Goal: Information Seeking & Learning: Learn about a topic

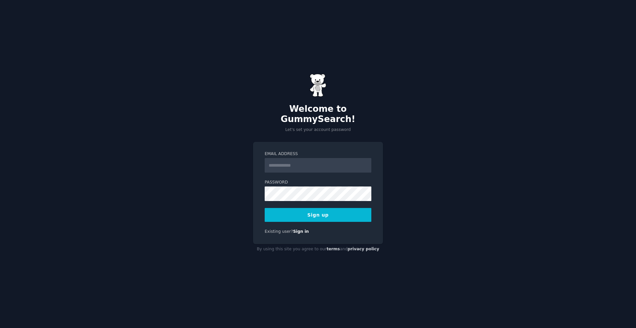
click at [315, 162] on input "Email Address" at bounding box center [318, 165] width 107 height 15
type input "**********"
click at [333, 213] on button "Sign up" at bounding box center [318, 215] width 107 height 14
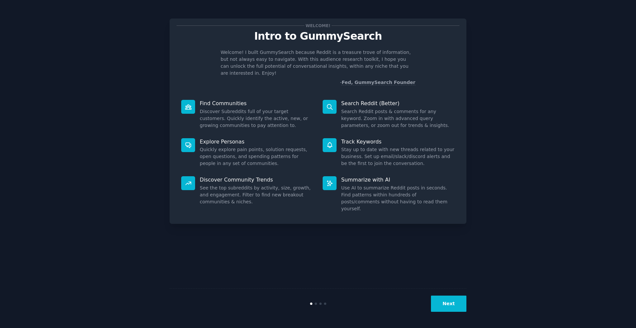
click at [450, 304] on button "Next" at bounding box center [448, 304] width 35 height 16
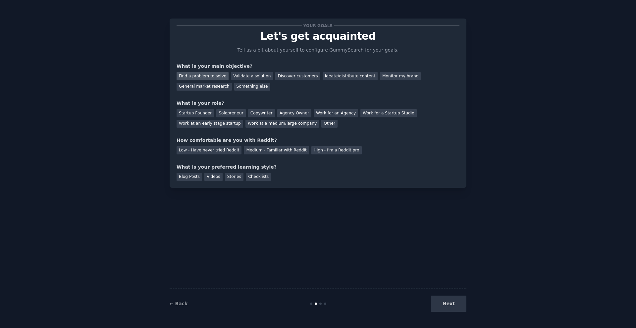
click at [214, 77] on div "Find a problem to solve" at bounding box center [202, 76] width 52 height 8
click at [211, 87] on div "General market research" at bounding box center [203, 87] width 55 height 8
click at [207, 75] on div "Find a problem to solve" at bounding box center [202, 76] width 52 height 8
click at [219, 114] on div "Solopreneur" at bounding box center [230, 113] width 29 height 8
click at [259, 153] on div "Medium - Familiar with Reddit" at bounding box center [276, 150] width 65 height 8
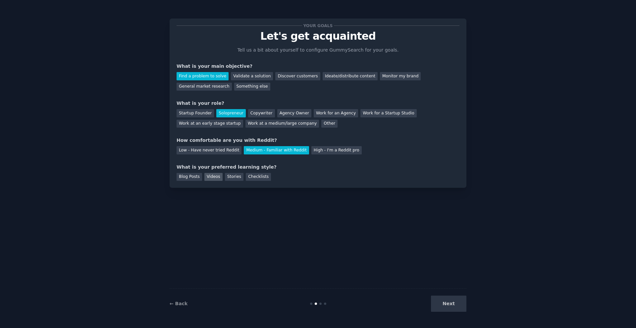
click at [216, 177] on div "Videos" at bounding box center [213, 177] width 18 height 8
click at [250, 177] on div "Checklists" at bounding box center [258, 177] width 25 height 8
click at [219, 178] on div "Videos" at bounding box center [213, 177] width 18 height 8
click at [254, 178] on div "Checklists" at bounding box center [258, 177] width 25 height 8
click at [451, 308] on button "Next" at bounding box center [448, 304] width 35 height 16
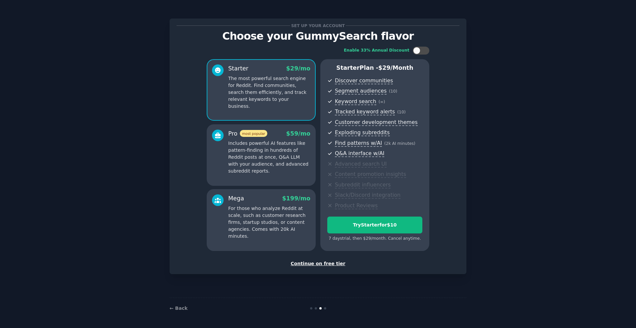
click at [329, 266] on div "Continue on free tier" at bounding box center [317, 264] width 283 height 7
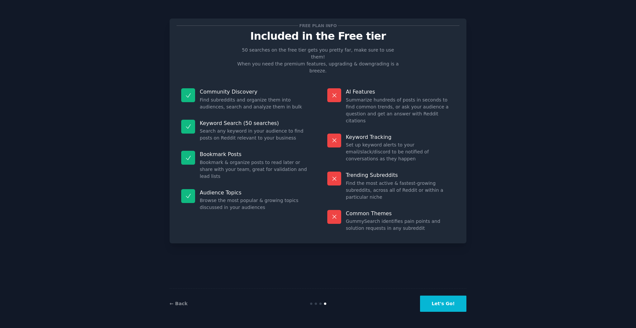
click at [438, 307] on button "Let's Go!" at bounding box center [443, 304] width 46 height 16
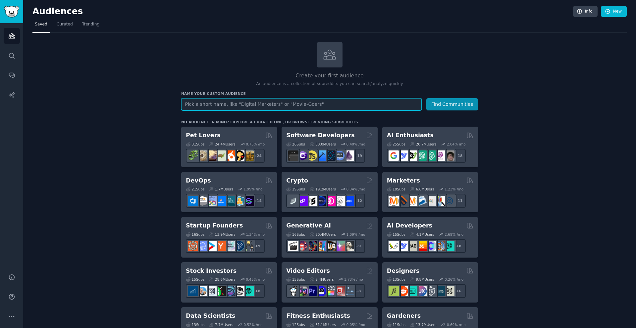
click at [392, 103] on input "text" at bounding box center [301, 104] width 240 height 12
type input "business owners"
click at [426, 98] on button "Find Communities" at bounding box center [452, 104] width 52 height 12
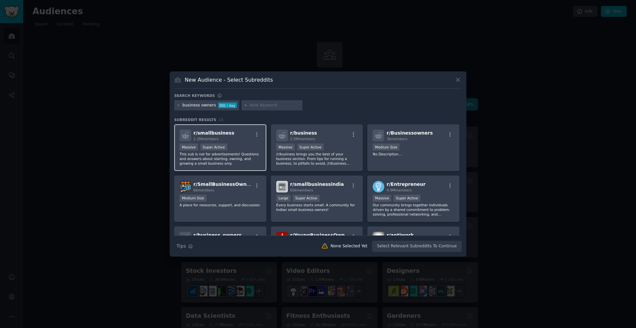
click at [245, 141] on div "r/ smallbusiness 2.2M members" at bounding box center [219, 136] width 81 height 12
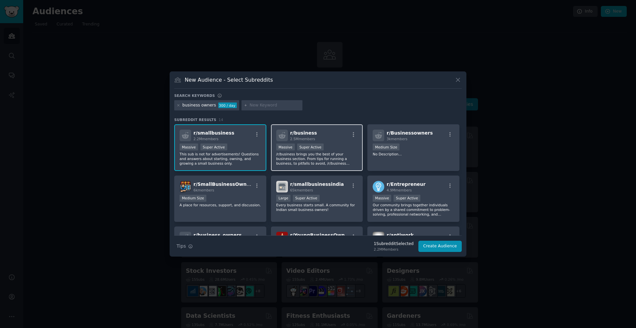
click at [336, 139] on div "r/ business 2.5M members" at bounding box center [316, 136] width 81 height 12
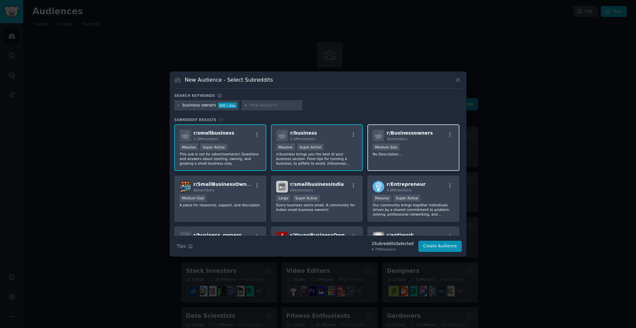
click at [424, 154] on p "No Description..." at bounding box center [413, 154] width 81 height 5
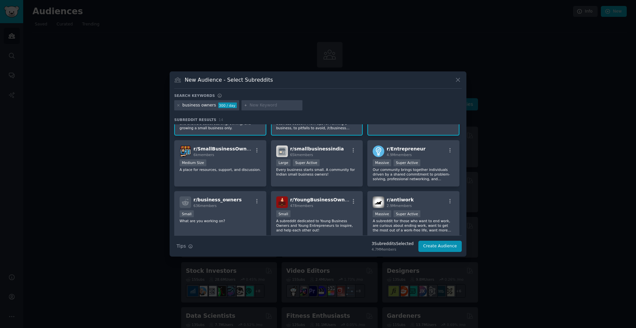
scroll to position [39, 0]
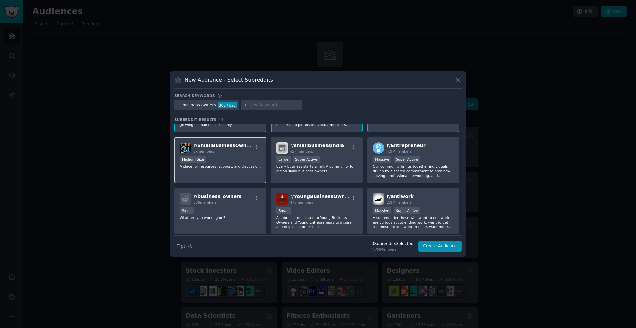
click at [236, 154] on div "r/ SmallBusinessOwners 6k members Medium Size A place for resources, support, a…" at bounding box center [220, 160] width 92 height 47
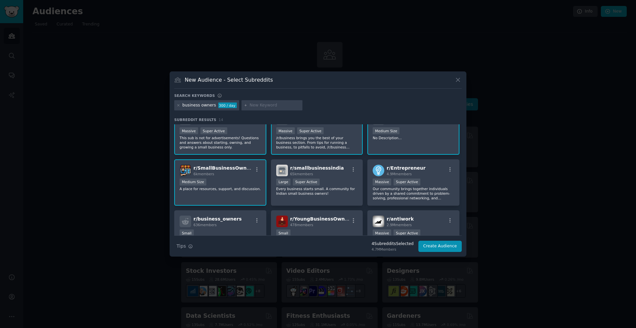
scroll to position [17, 0]
click at [421, 169] on div "r/ Entrepreneur 4.9M members" at bounding box center [413, 170] width 81 height 12
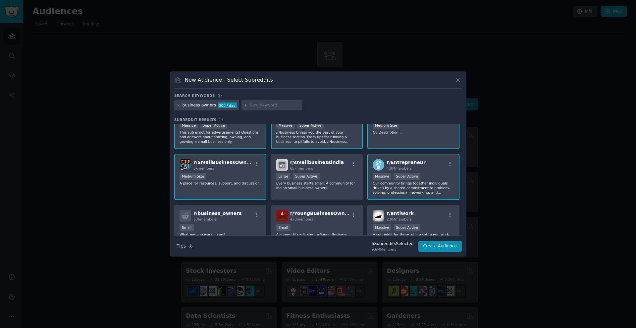
scroll to position [0, 0]
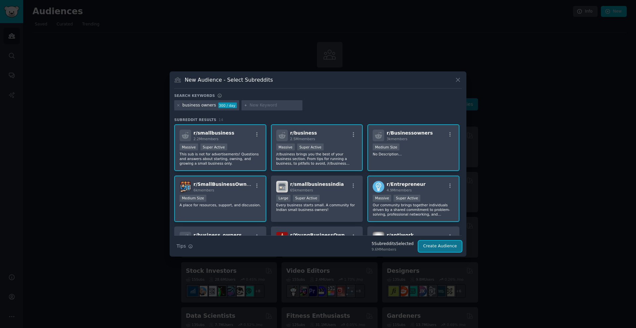
click at [435, 245] on button "Create Audience" at bounding box center [440, 246] width 44 height 11
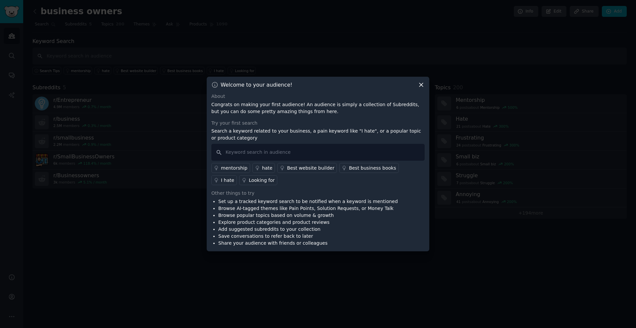
click at [422, 84] on icon at bounding box center [421, 84] width 7 height 7
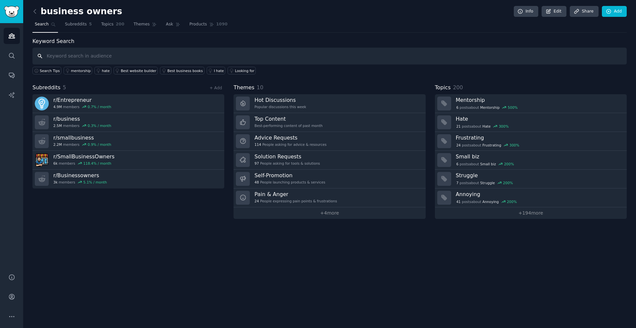
click at [311, 58] on input "text" at bounding box center [329, 56] width 594 height 17
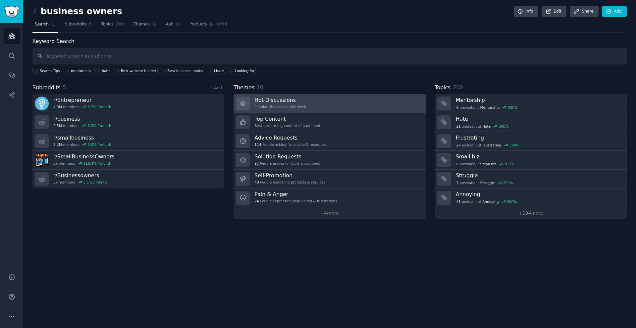
click at [300, 101] on h3 "Hot Discussions" at bounding box center [280, 100] width 52 height 7
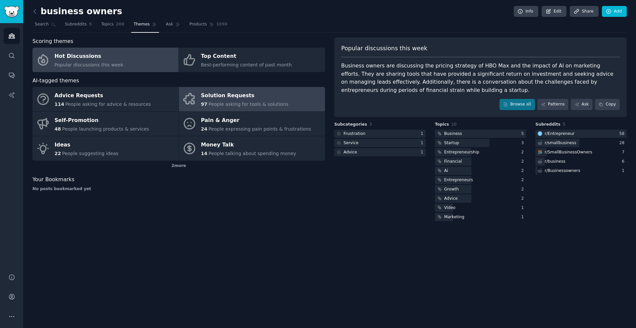
click at [252, 96] on div "Solution Requests" at bounding box center [244, 96] width 87 height 11
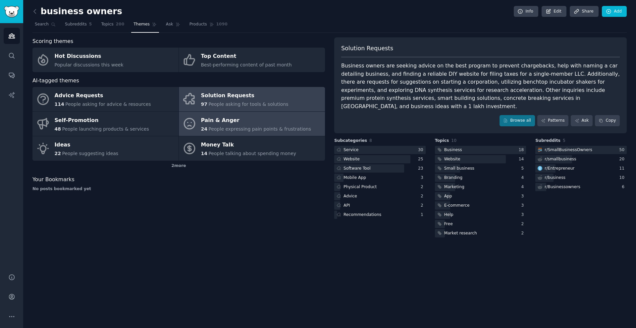
click at [245, 126] on div "24 People expressing pain points & frustrations" at bounding box center [256, 129] width 110 height 7
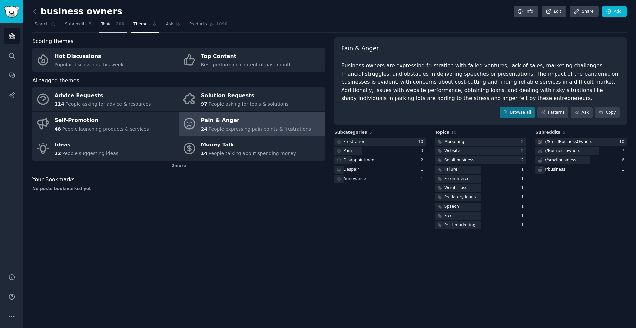
click at [108, 24] on span "Topics" at bounding box center [107, 25] width 12 height 6
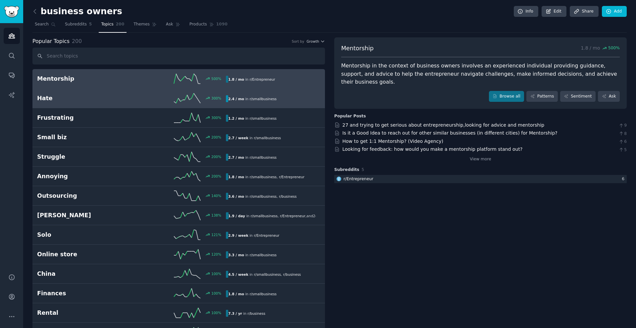
click at [64, 100] on h2 "Hate" at bounding box center [84, 98] width 94 height 8
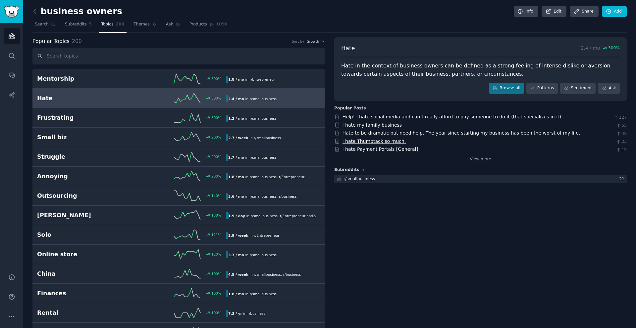
click at [387, 142] on link "I hate Thumbtack so much." at bounding box center [374, 141] width 64 height 5
click at [382, 150] on link "I hate Payment Portals [General]" at bounding box center [379, 149] width 75 height 5
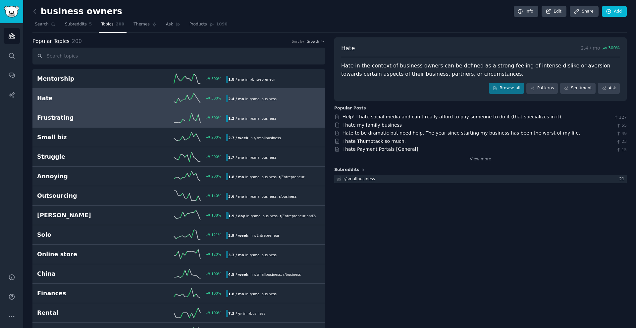
click at [97, 120] on h2 "Frustrating" at bounding box center [84, 118] width 94 height 8
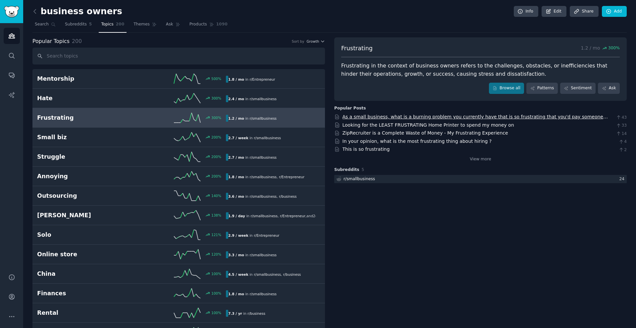
click at [376, 117] on link "As a small business, what is a burning problem you currently have that is so fr…" at bounding box center [474, 120] width 265 height 12
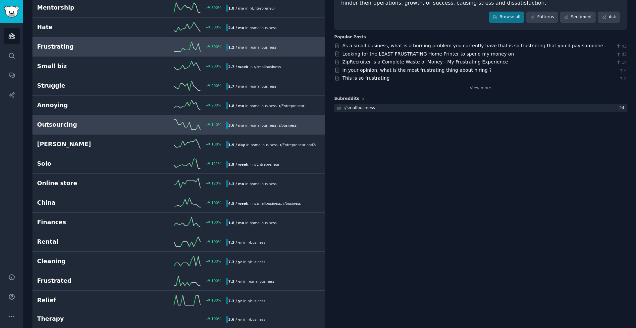
scroll to position [72, 0]
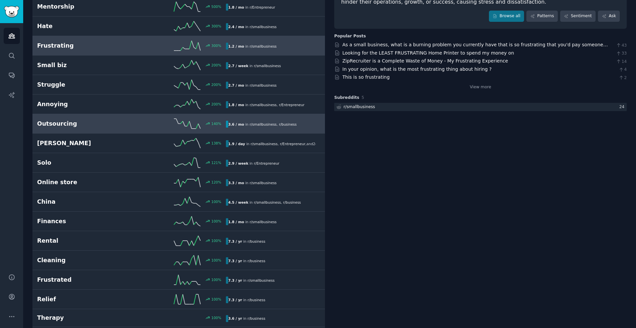
click at [138, 126] on div "140 %" at bounding box center [178, 124] width 94 height 10
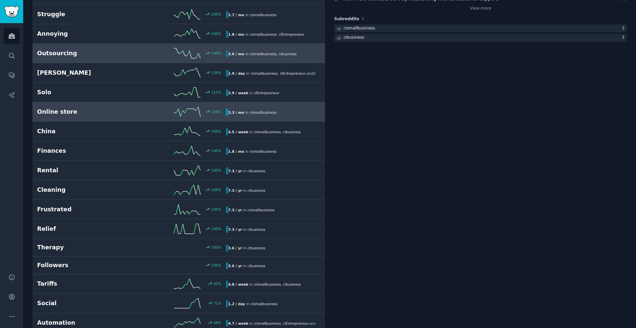
scroll to position [148, 0]
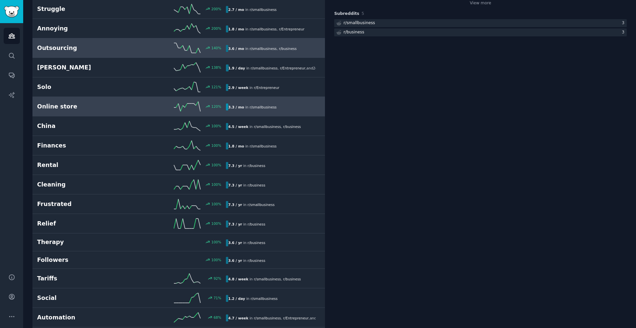
click at [143, 104] on div "120 %" at bounding box center [178, 107] width 94 height 10
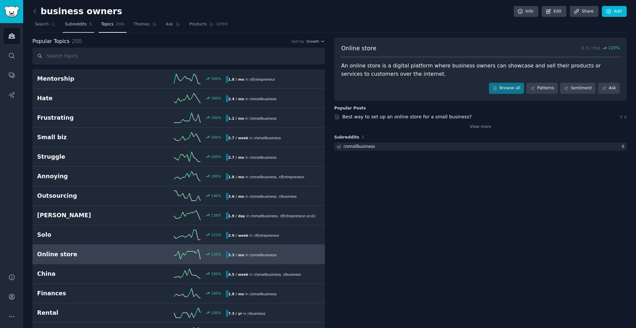
click at [73, 28] on link "Subreddits 5" at bounding box center [78, 26] width 31 height 14
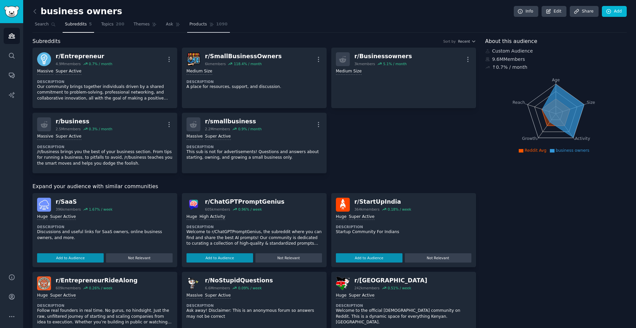
click at [191, 27] on span "Products" at bounding box center [198, 25] width 18 height 6
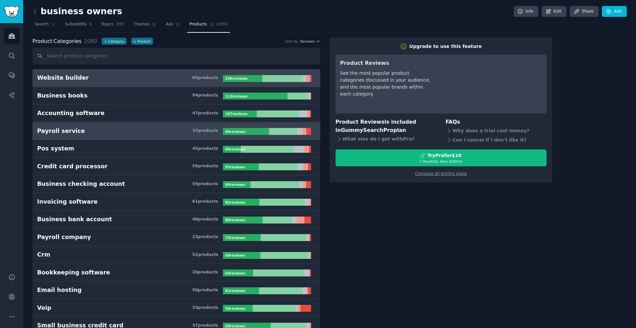
click at [97, 132] on h3 "Payroll service 37 product s" at bounding box center [130, 131] width 186 height 8
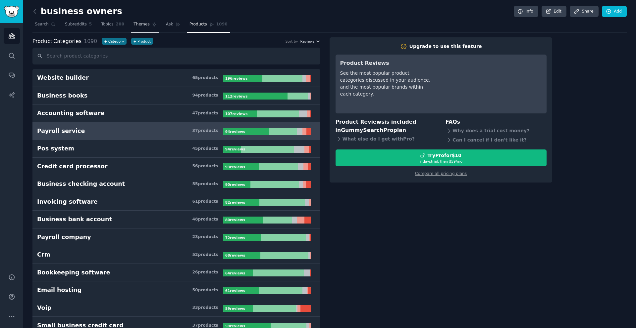
click at [134, 23] on span "Themes" at bounding box center [141, 25] width 16 height 6
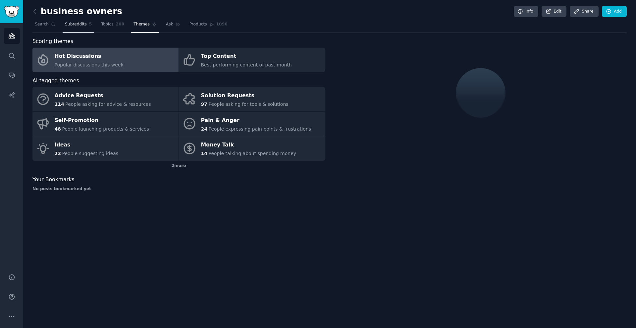
click at [75, 24] on span "Subreddits" at bounding box center [76, 25] width 22 height 6
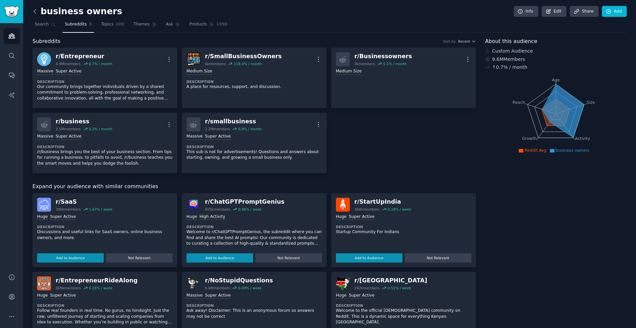
click at [36, 13] on icon at bounding box center [34, 11] width 7 height 7
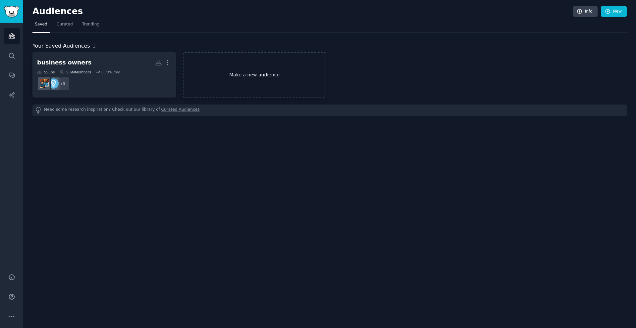
click at [262, 77] on link "Make a new audience" at bounding box center [254, 74] width 143 height 45
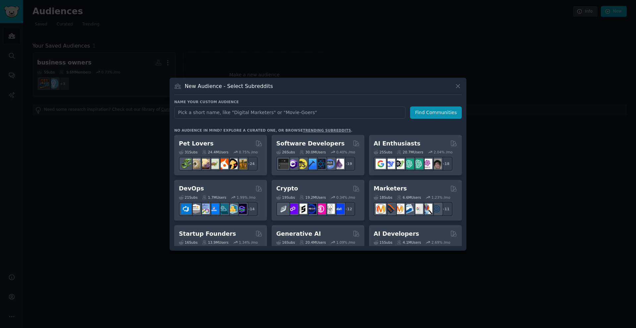
click at [241, 114] on input "text" at bounding box center [289, 113] width 231 height 12
type input "ai"
click button "Find Communities" at bounding box center [436, 113] width 52 height 12
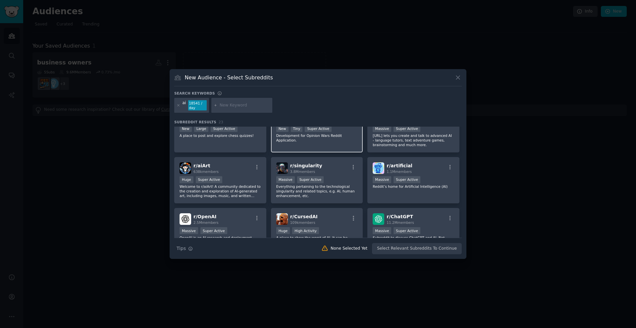
scroll to position [22, 0]
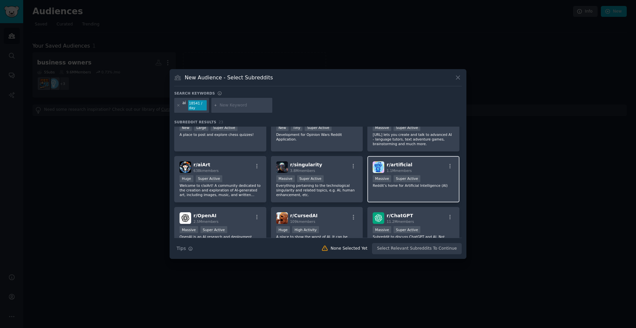
click at [429, 166] on div "r/ artificial 1.1M members" at bounding box center [413, 168] width 81 height 12
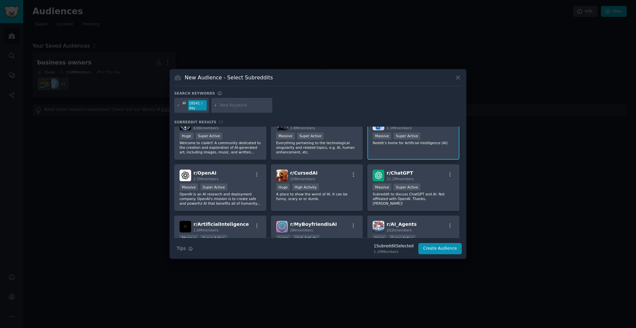
scroll to position [72, 0]
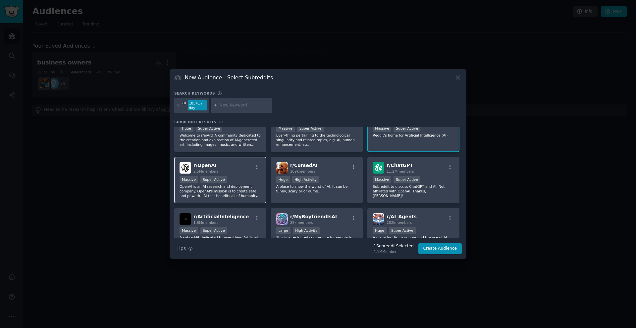
click at [239, 166] on div "r/ OpenAI 2.5M members" at bounding box center [219, 168] width 81 height 12
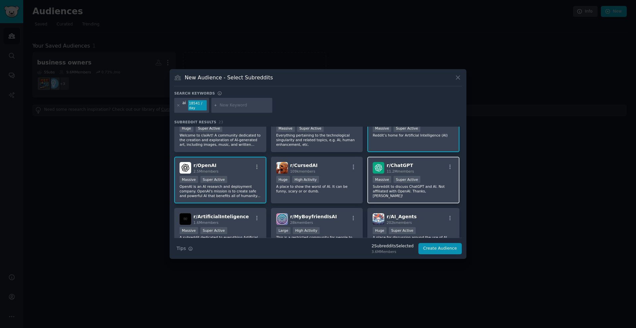
click at [434, 171] on div "r/ ChatGPT 11.2M members" at bounding box center [413, 168] width 81 height 12
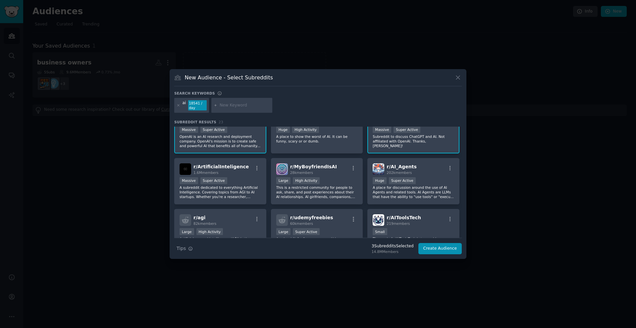
scroll to position [124, 0]
click at [434, 171] on div "r/ AI_Agents 202k members" at bounding box center [413, 168] width 81 height 12
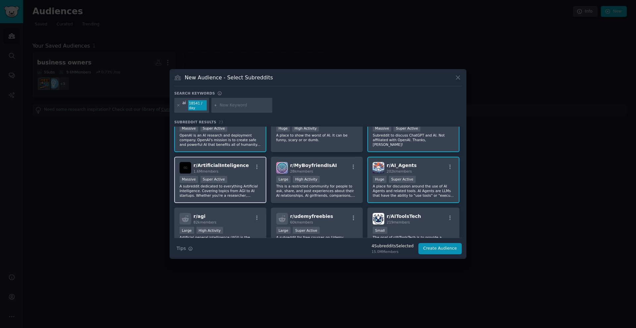
click at [243, 173] on div "r/ ArtificialInteligence 1.6M members" at bounding box center [219, 168] width 81 height 12
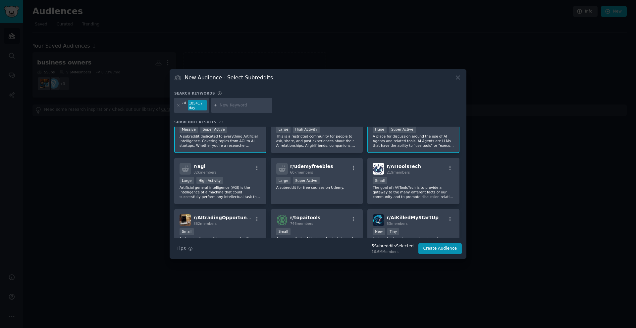
scroll to position [175, 0]
click at [243, 173] on div "r/ agi 82k members" at bounding box center [219, 168] width 81 height 12
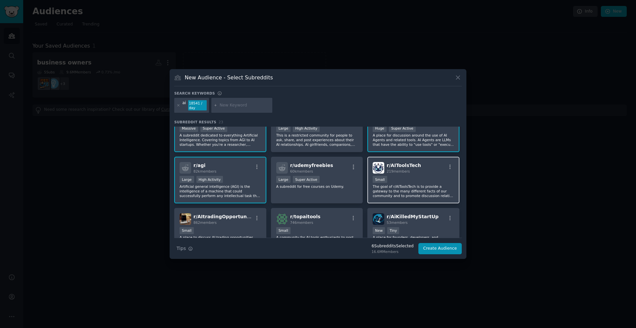
click at [419, 188] on p "The goal of r/AIToolsTech is to provide a gateway to the many different facts o…" at bounding box center [413, 191] width 81 height 14
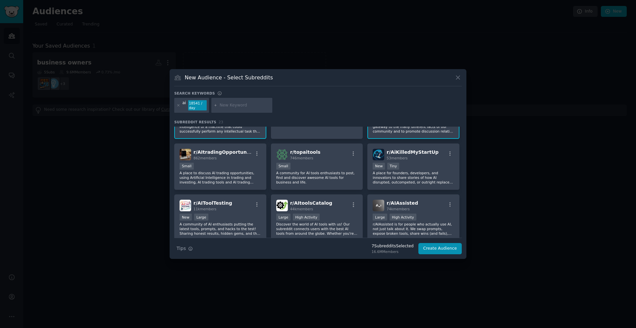
scroll to position [239, 0]
click at [327, 174] on p "A community for AI tools enthusiasts to post, find and discover awesome AI tool…" at bounding box center [316, 178] width 81 height 14
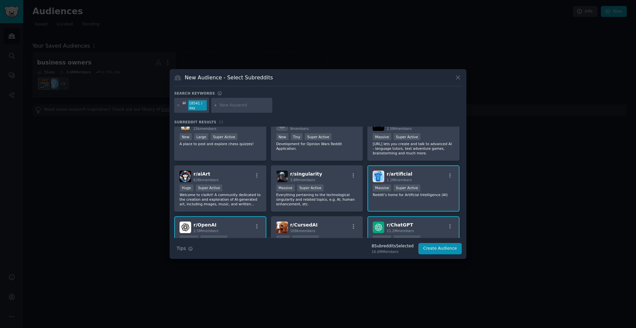
scroll to position [0, 0]
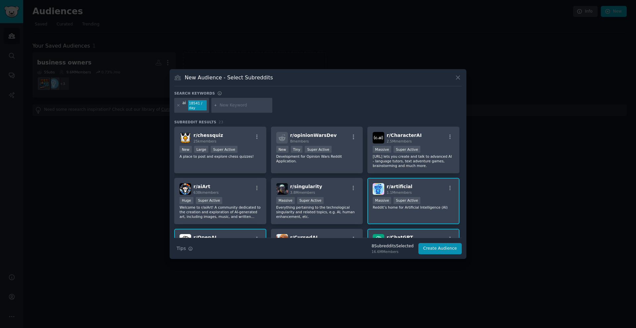
click at [226, 106] on input "text" at bounding box center [245, 106] width 50 height 6
type input "[PERSON_NAME]"
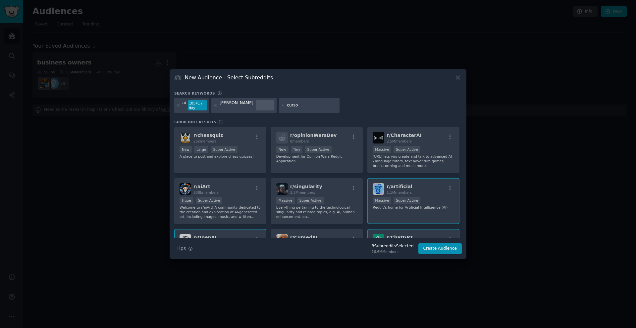
type input "cursor"
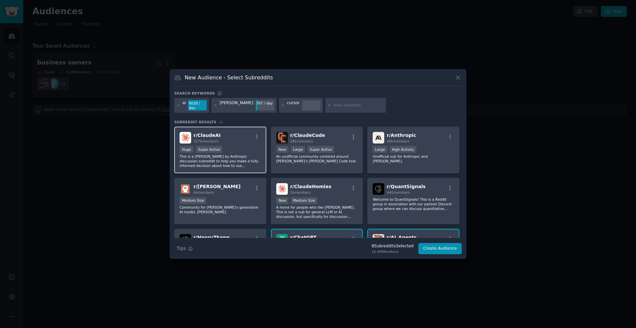
click at [237, 142] on div "r/ [PERSON_NAME] 327k members" at bounding box center [219, 138] width 81 height 12
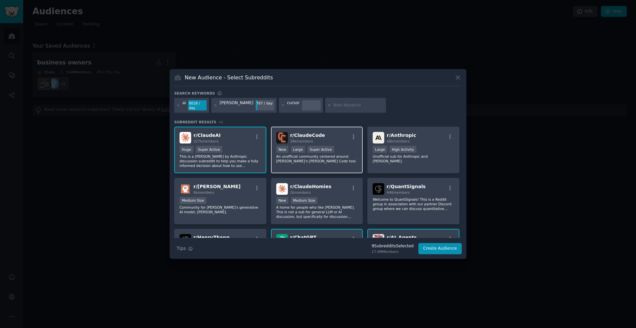
click at [329, 143] on div "r/ ClaudeCode 28k members" at bounding box center [316, 138] width 81 height 12
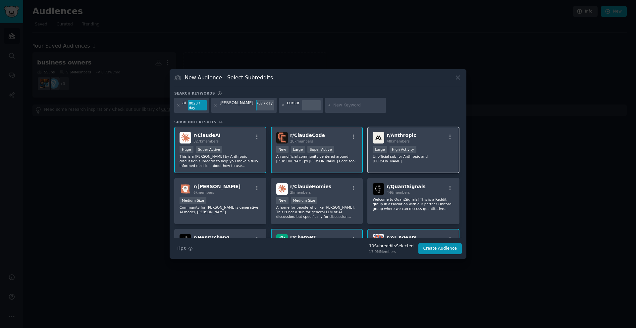
click at [429, 146] on div "r/ Anthropic 48k members >= 80th percentile for submissions / day Large High Ac…" at bounding box center [413, 150] width 92 height 47
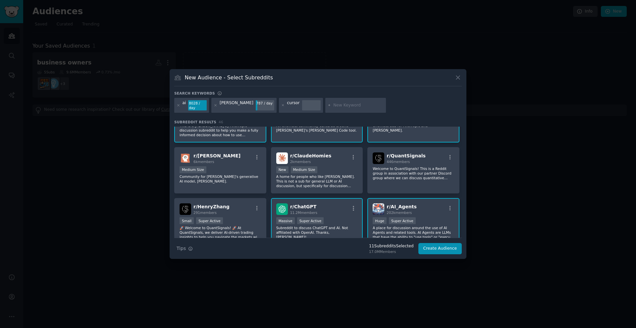
scroll to position [36, 0]
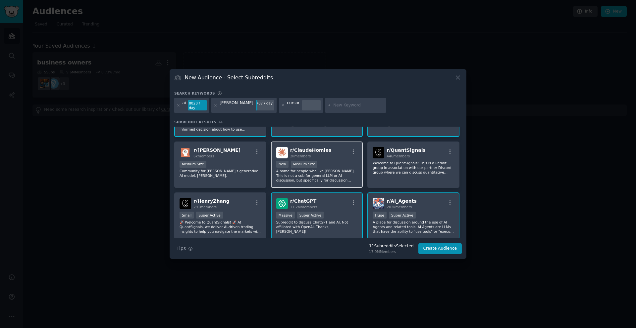
click at [335, 152] on div "r/ ClaudeHomies 2k members" at bounding box center [316, 153] width 81 height 12
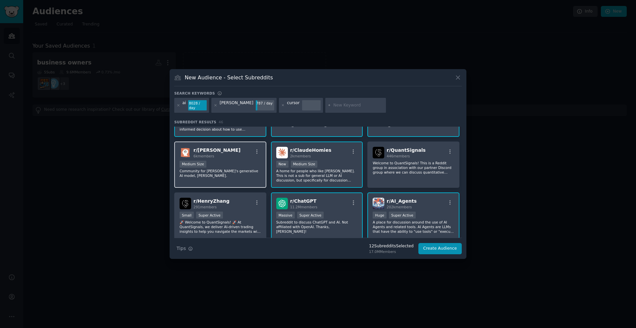
click at [232, 154] on div "r/ [PERSON_NAME] 6k members" at bounding box center [219, 153] width 81 height 12
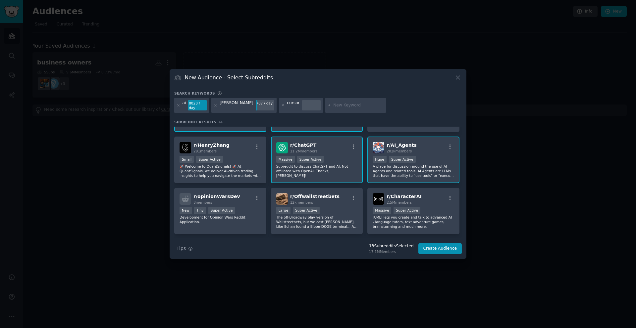
scroll to position [101, 0]
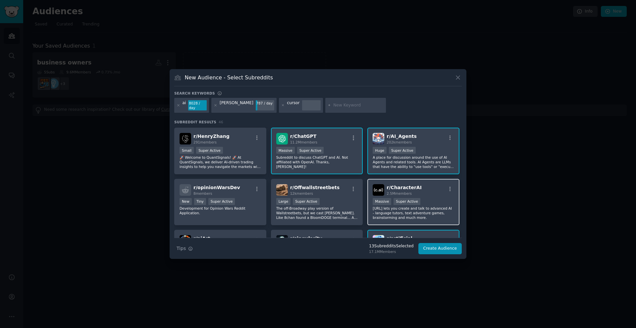
click at [438, 212] on p "[URL] lets you create and talk to advanced AI - language tutors, text adventure…" at bounding box center [413, 213] width 81 height 14
click at [440, 207] on p "[URL] lets you create and talk to advanced AI - language tutors, text adventure…" at bounding box center [413, 213] width 81 height 14
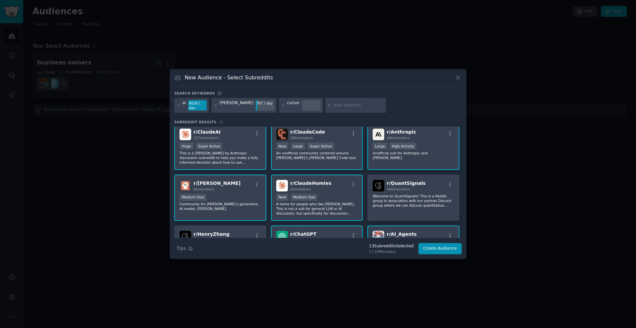
scroll to position [0, 0]
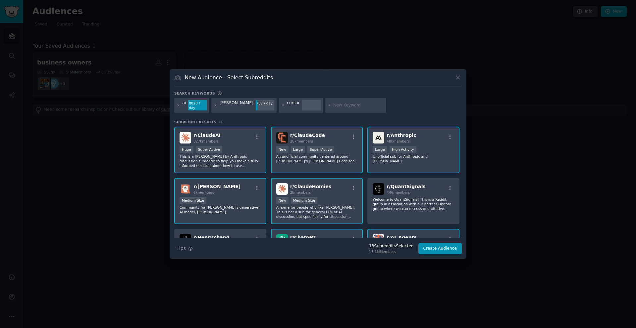
click at [287, 108] on div "cursor" at bounding box center [293, 105] width 13 height 11
click at [302, 105] on div at bounding box center [311, 105] width 19 height 11
click at [282, 106] on icon at bounding box center [283, 106] width 2 height 2
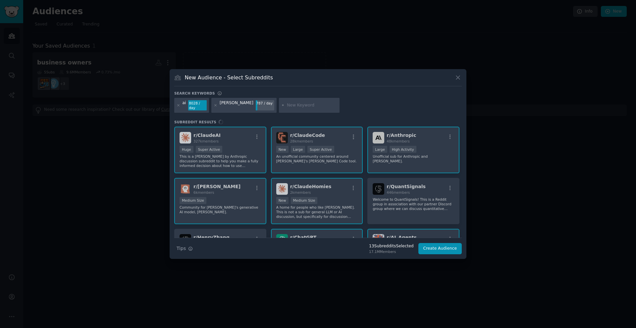
click at [287, 106] on input "text" at bounding box center [312, 106] width 50 height 6
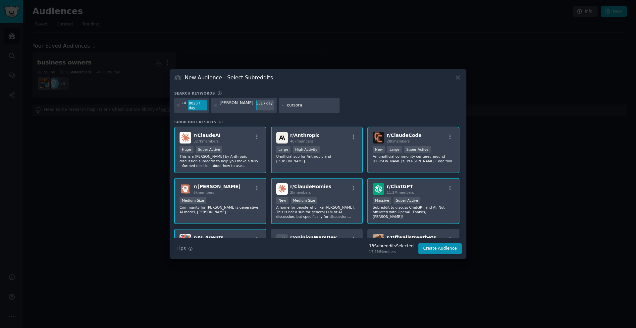
type input "cursorai"
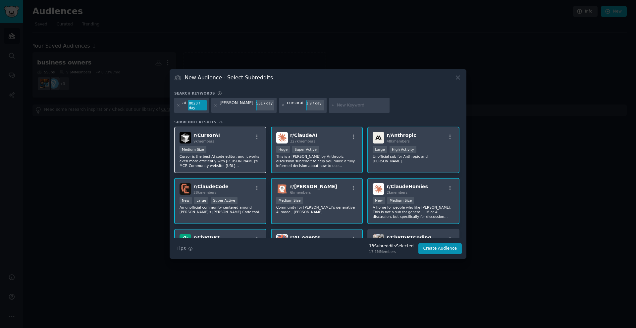
click at [223, 151] on div "Medium Size" at bounding box center [219, 150] width 81 height 8
click at [337, 104] on input "text" at bounding box center [362, 106] width 50 height 6
type input "mcp"
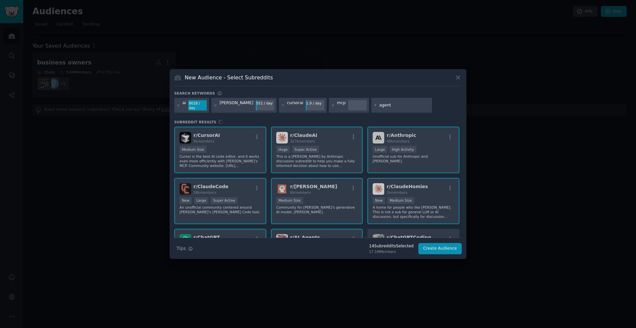
type input "agents"
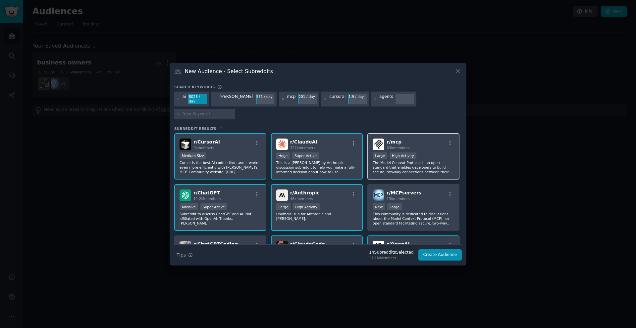
click at [409, 161] on p "The Model Context Protocol is an open standard that enables developers to build…" at bounding box center [413, 168] width 81 height 14
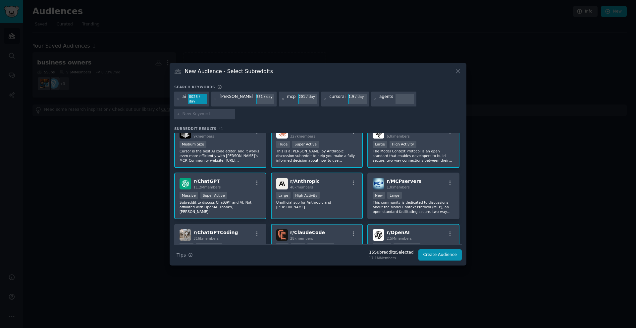
scroll to position [15, 0]
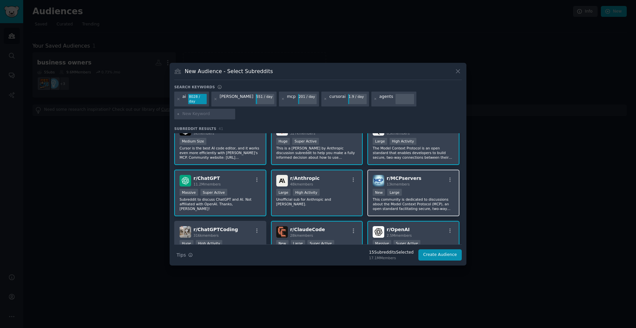
click at [416, 197] on p "This community is dedicated to discussions about the Model Context Protocol (MC…" at bounding box center [413, 204] width 81 height 14
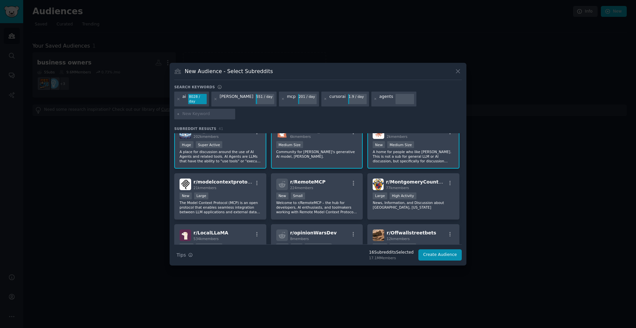
scroll to position [167, 0]
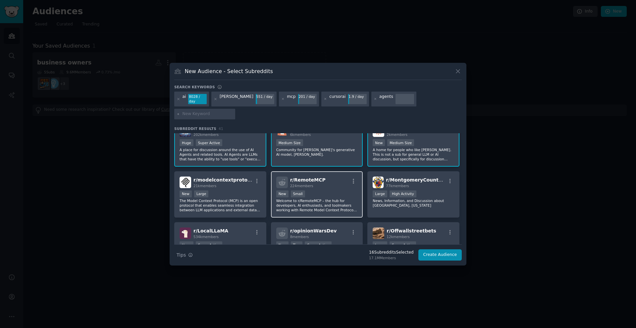
click at [333, 199] on p "Welcome to r/RemoteMCP – the hub for developers, AI enthusiasts, and toolmakers…" at bounding box center [316, 206] width 81 height 14
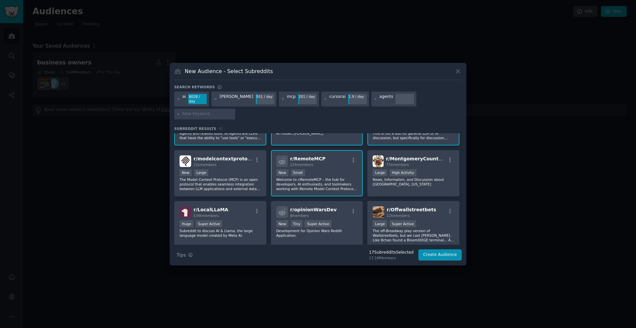
scroll to position [191, 0]
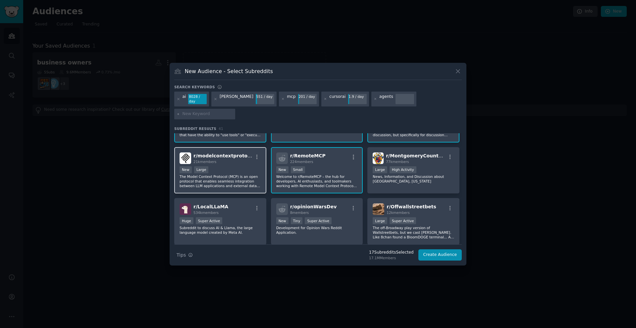
click at [240, 177] on p "The Model Context Protocol (MCP) is an open protocol that enables seamless inte…" at bounding box center [219, 182] width 81 height 14
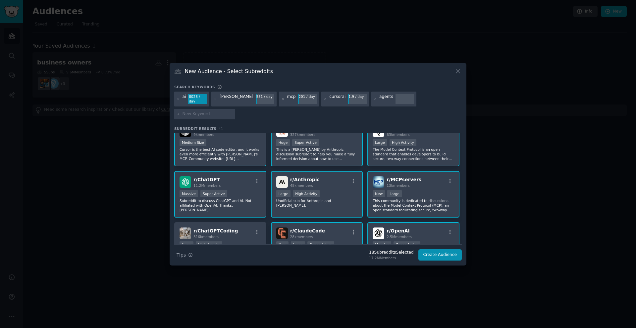
scroll to position [0, 0]
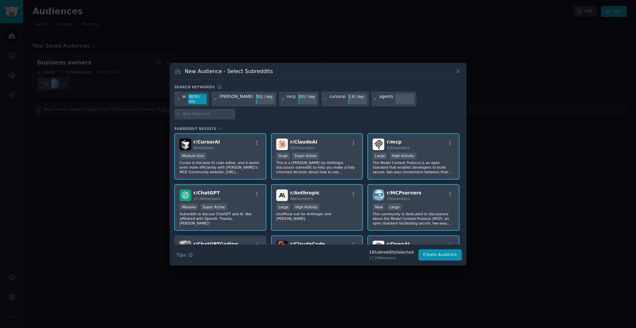
click at [233, 111] on input "text" at bounding box center [207, 114] width 50 height 6
type input "ai tools"
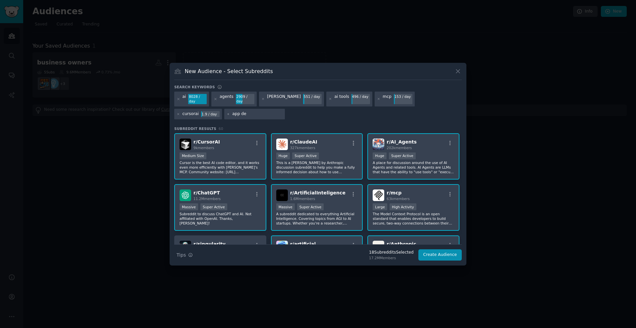
type input "app dev"
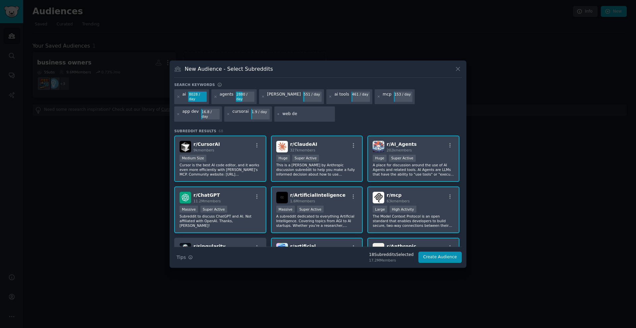
type input "web dev"
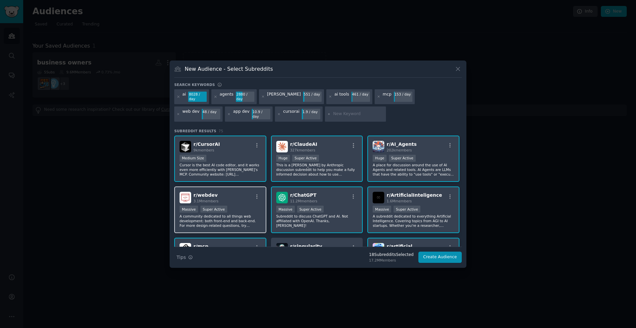
click at [225, 198] on div "r/ webdev 3.1M members" at bounding box center [219, 198] width 81 height 12
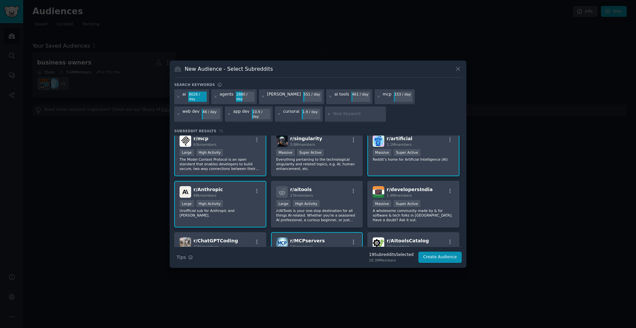
scroll to position [110, 0]
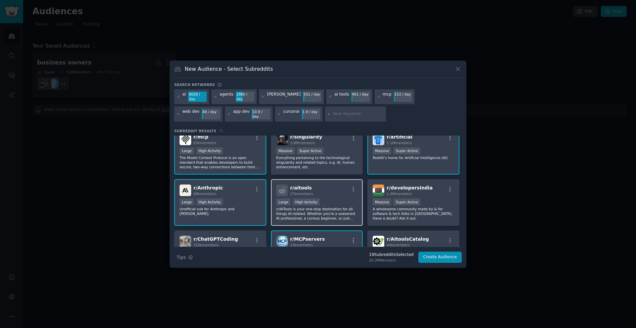
click at [330, 199] on div "Large High Activity" at bounding box center [316, 203] width 81 height 8
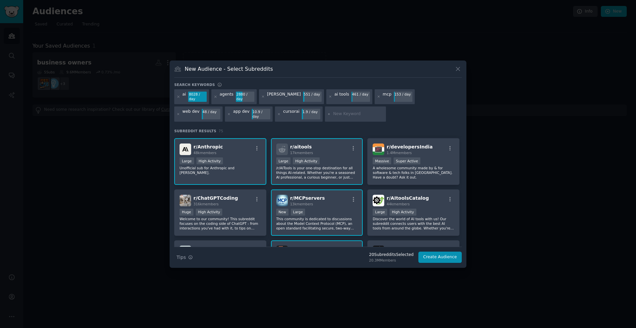
scroll to position [155, 0]
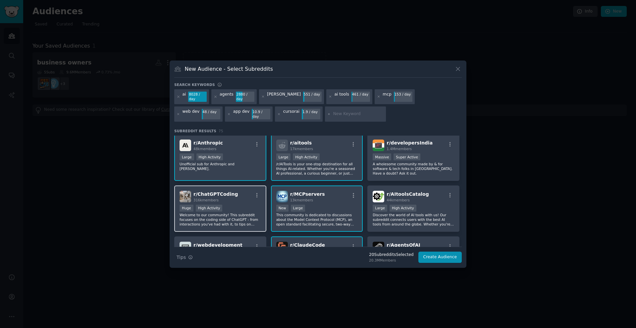
click at [235, 215] on p "Welcome to our community! This subreddit focuses on the coding side of ChatGPT …" at bounding box center [219, 220] width 81 height 14
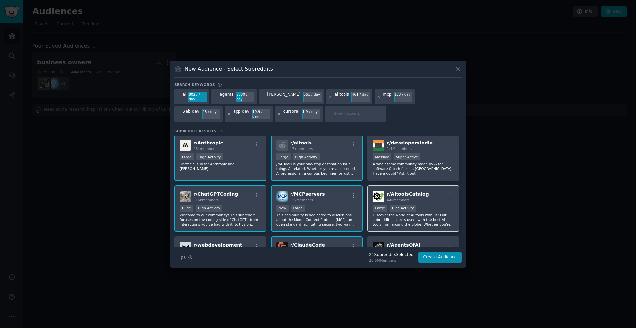
click at [414, 219] on p "Discover the world of AI tools with us! Our subreddit connects users with the b…" at bounding box center [413, 220] width 81 height 14
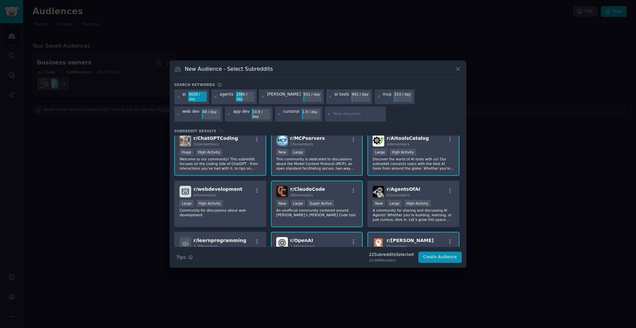
scroll to position [211, 0]
click at [414, 216] on p "A community for sharing and discussing AI Agents! Whether you’re building, lear…" at bounding box center [413, 215] width 81 height 14
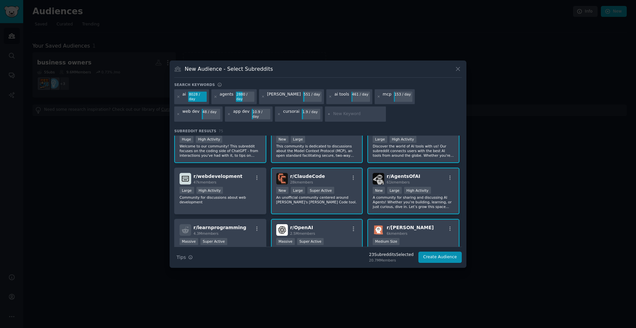
scroll to position [225, 0]
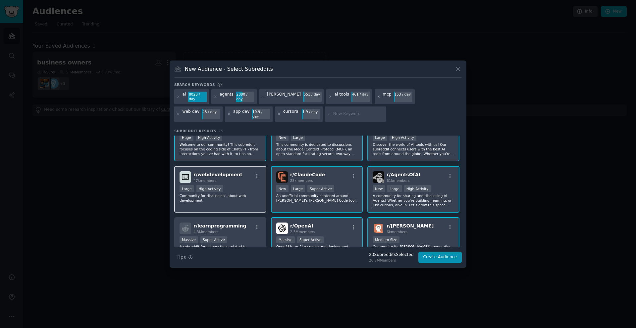
click at [211, 194] on p "Community for discussions about web development" at bounding box center [219, 198] width 81 height 9
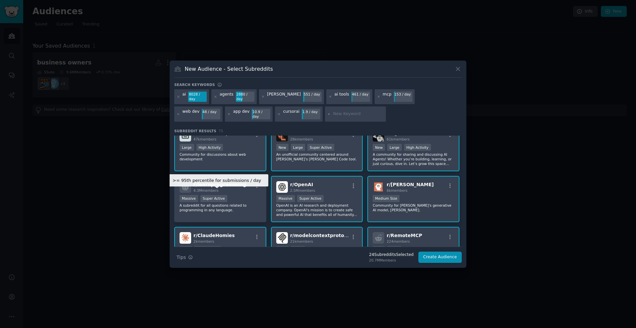
scroll to position [272, 0]
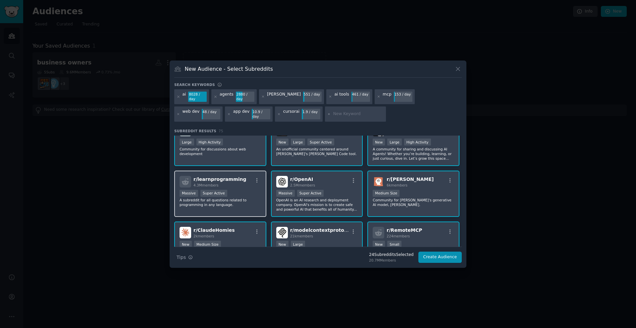
click at [247, 199] on p "A subreddit for all questions related to programming in any language." at bounding box center [219, 202] width 81 height 9
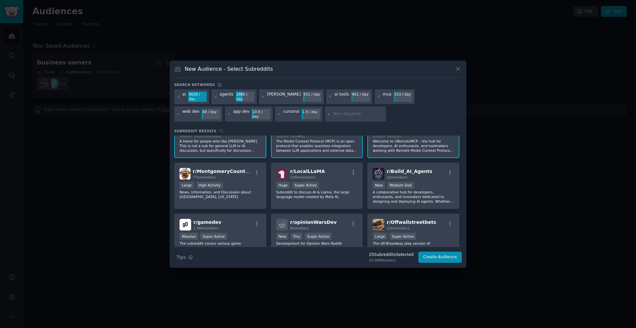
scroll to position [389, 0]
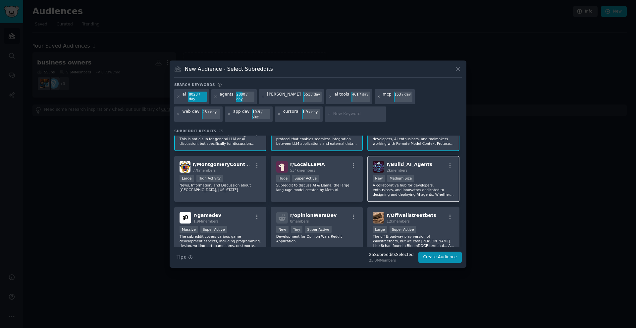
click at [423, 190] on p "A collaborative hub for developers, enthusiasts, and innovators dedicated to de…" at bounding box center [413, 190] width 81 height 14
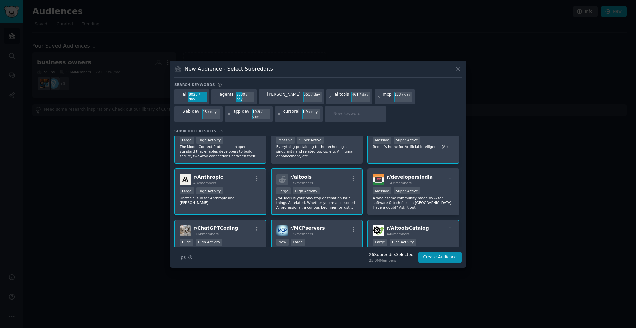
scroll to position [0, 0]
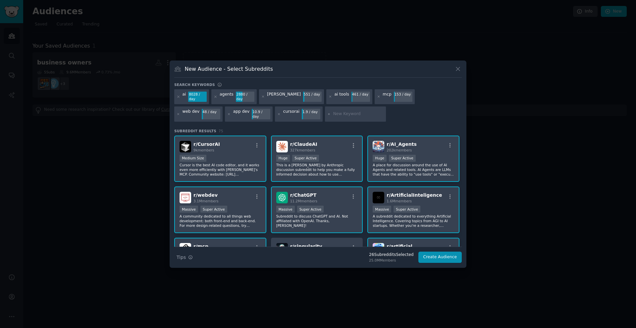
click at [333, 114] on input "text" at bounding box center [358, 114] width 50 height 6
type input "perplexity"
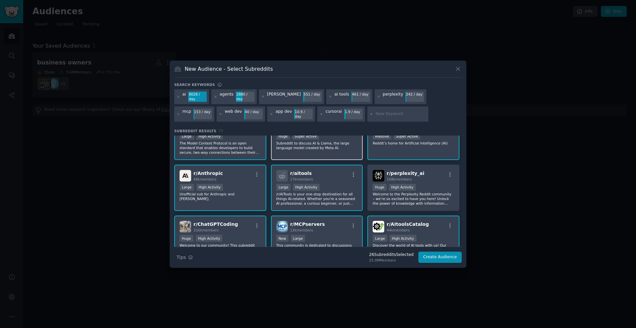
scroll to position [186, 0]
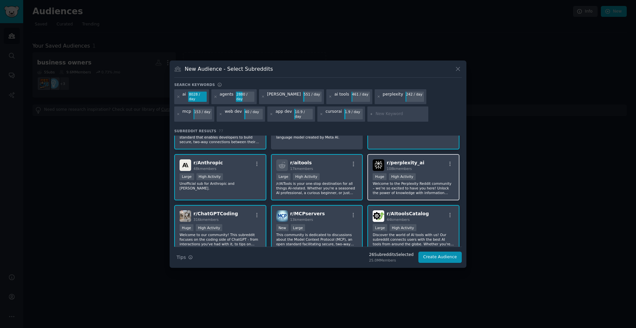
click at [398, 157] on div "r/ perplexity_ai 108k members Huge High Activity Welcome to the Perplexity Redd…" at bounding box center [413, 177] width 92 height 47
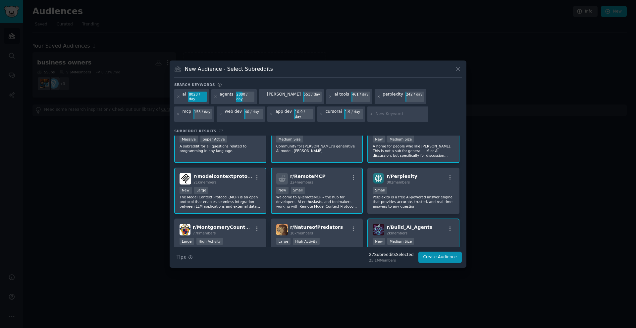
scroll to position [379, 0]
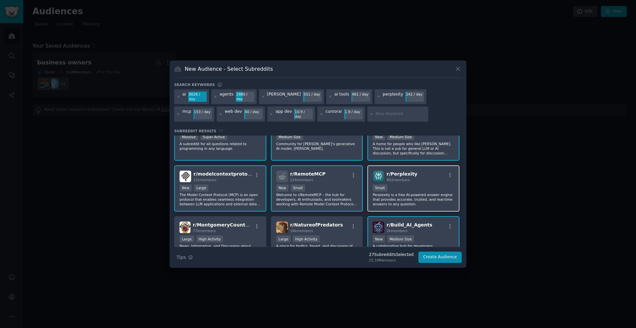
click at [405, 172] on span "r/ Perplexity" at bounding box center [401, 174] width 31 height 5
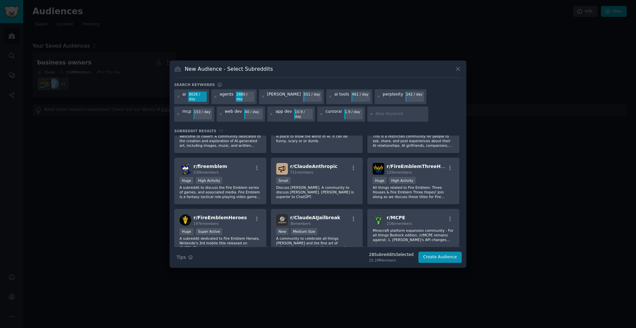
scroll to position [644, 0]
click at [326, 163] on span "r/ ClaudeAnthropic" at bounding box center [313, 165] width 47 height 5
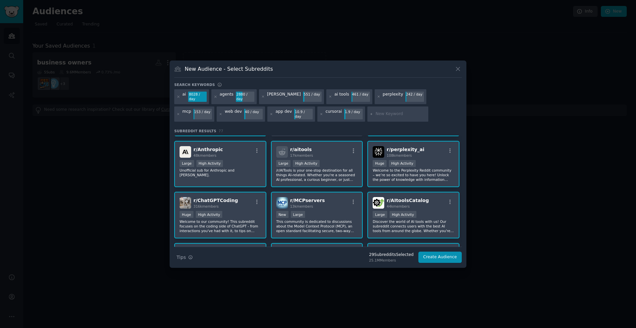
scroll to position [0, 0]
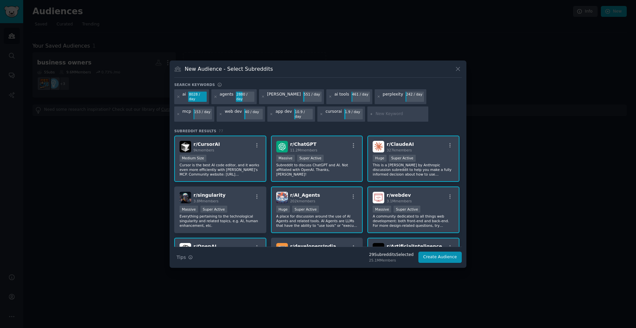
click at [375, 115] on input "text" at bounding box center [400, 114] width 50 height 6
type input "github"
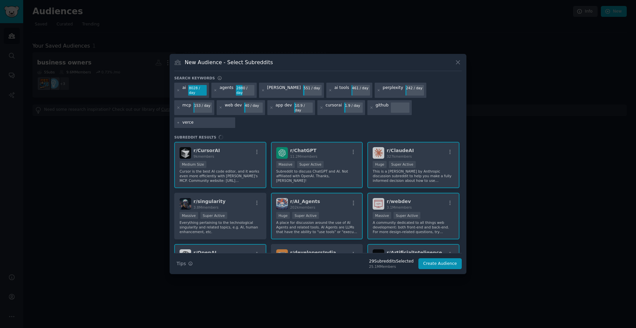
type input "vercel"
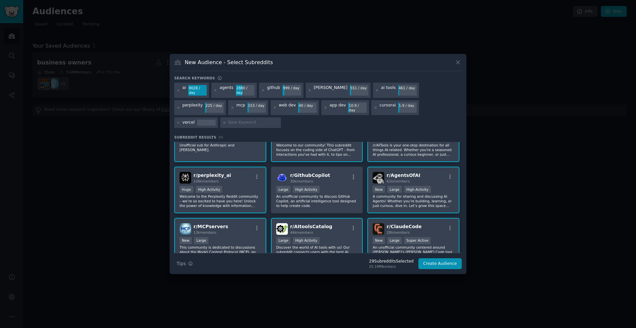
scroll to position [231, 0]
click at [328, 172] on div "r/ GithubCopilot 30k members" at bounding box center [316, 178] width 81 height 12
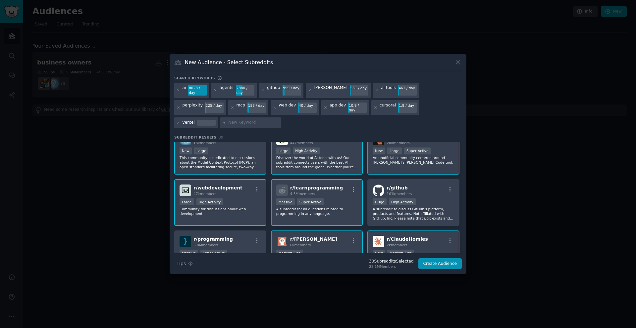
scroll to position [330, 0]
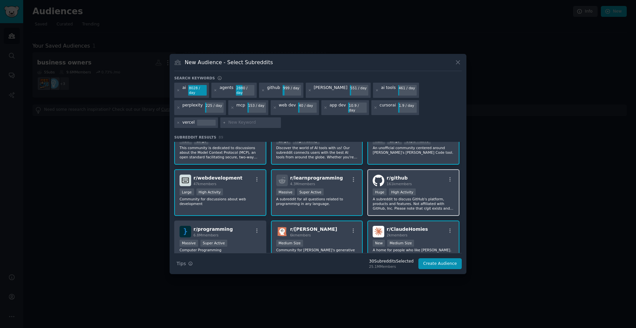
click at [416, 178] on div "r/ github 161k members" at bounding box center [413, 181] width 81 height 12
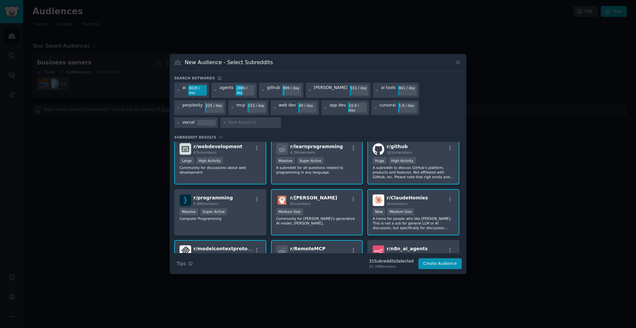
scroll to position [362, 0]
click at [237, 203] on div "r/ programming 6.8M members" at bounding box center [219, 200] width 81 height 12
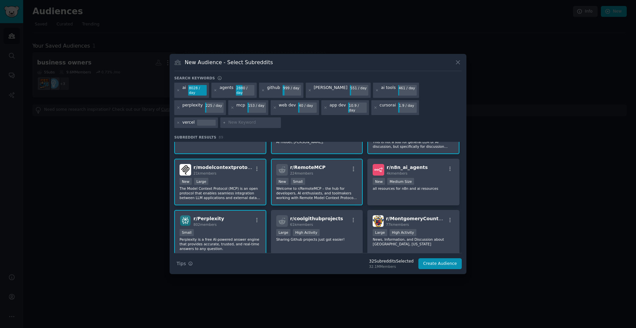
scroll to position [446, 0]
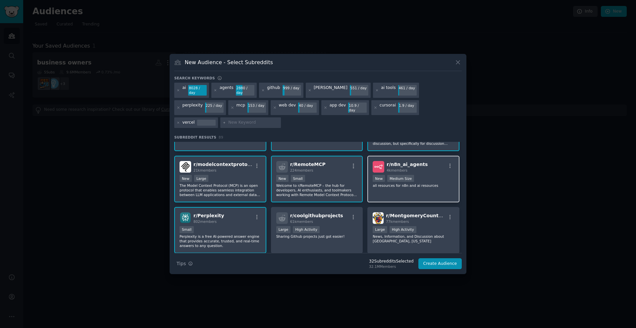
click at [437, 185] on p "all resources for n8n and ai resources" at bounding box center [413, 185] width 81 height 5
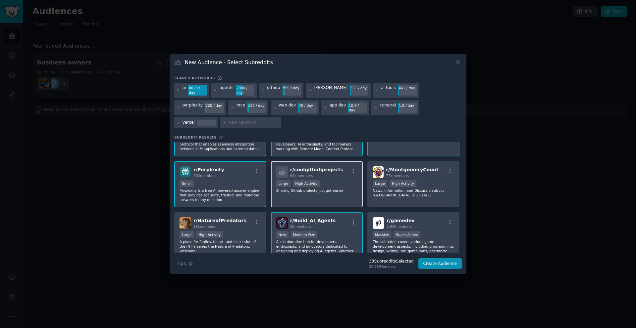
scroll to position [493, 0]
click at [340, 188] on p "Sharing Github projects just got easier!" at bounding box center [316, 190] width 81 height 5
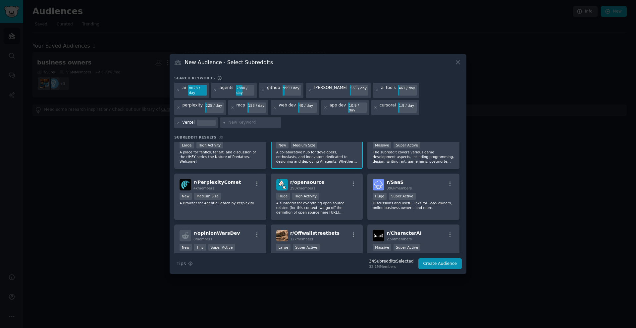
scroll to position [584, 0]
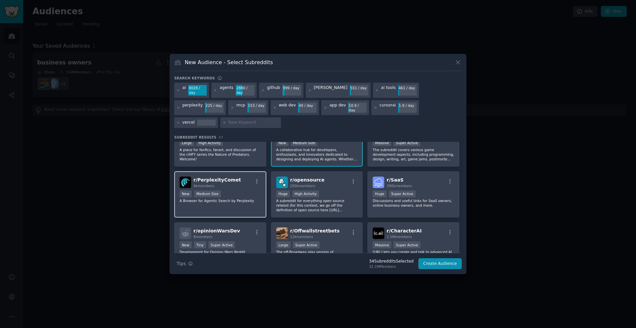
click at [226, 179] on span "r/ PerplexityComet" at bounding box center [216, 179] width 47 height 5
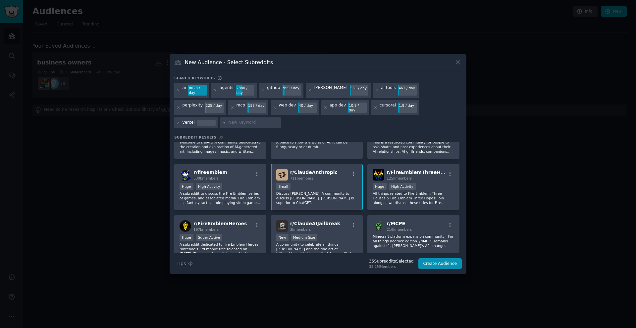
scroll to position [748, 0]
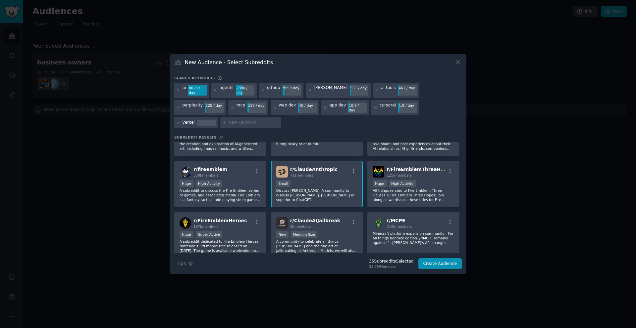
click at [228, 122] on input "text" at bounding box center [253, 123] width 50 height 6
type input "git"
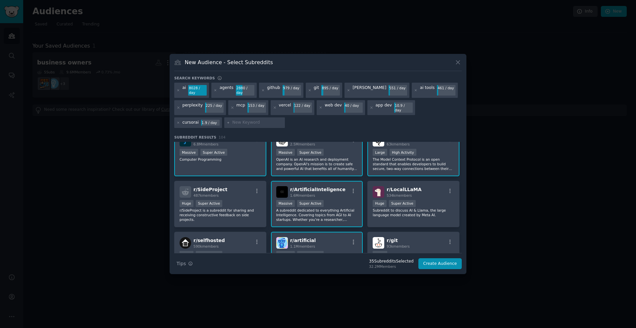
scroll to position [167, 0]
click at [249, 196] on div "r/ SideProject 487k members Huge Super Active r/SideProject is a subreddit for …" at bounding box center [220, 203] width 92 height 47
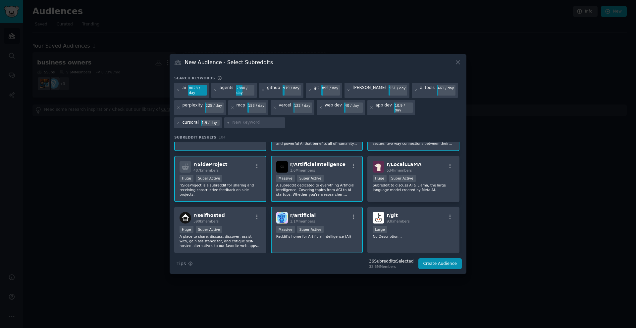
scroll to position [203, 0]
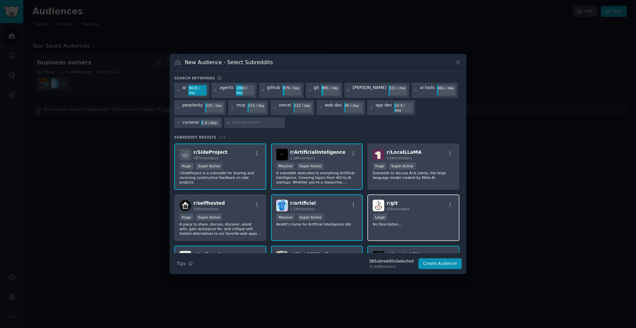
click at [417, 210] on div "r/ git 93k members 10,000 - 100,000 members Large No Description..." at bounding box center [413, 218] width 92 height 47
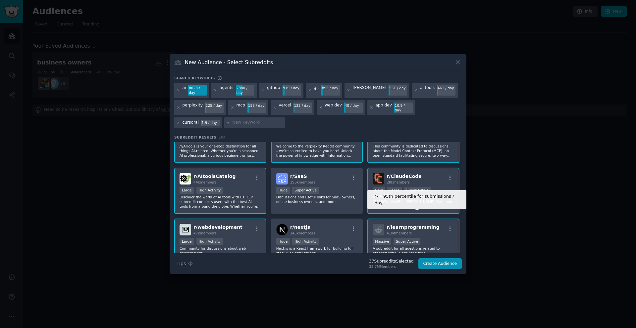
scroll to position [385, 0]
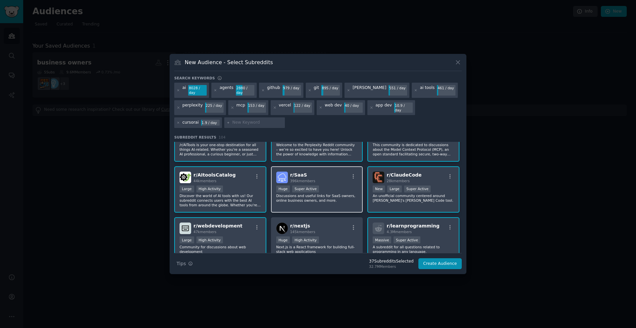
click at [331, 194] on p "Discussions and useful links for SaaS owners, online business owners, and more." at bounding box center [316, 198] width 81 height 9
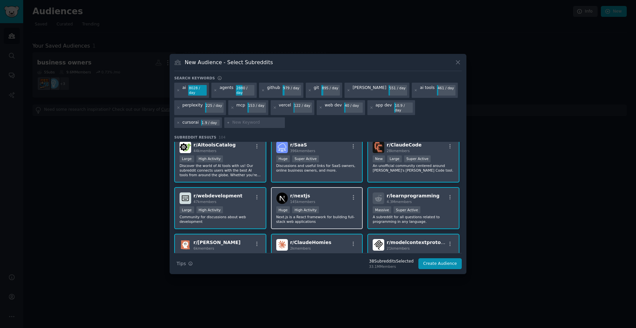
scroll to position [420, 0]
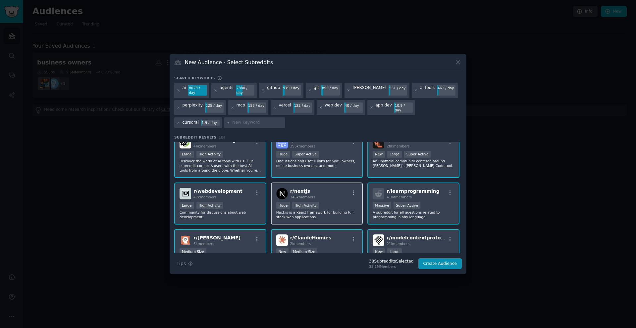
click at [343, 202] on div "Huge High Activity" at bounding box center [316, 206] width 81 height 8
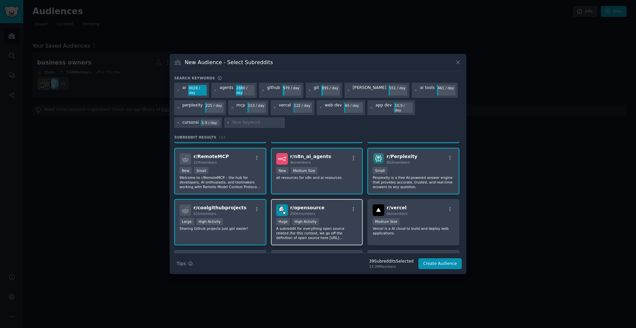
scroll to position [559, 0]
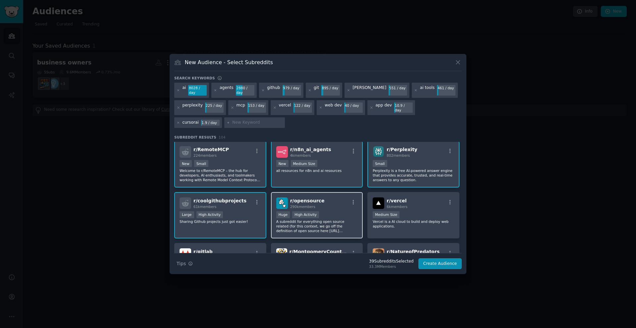
click at [341, 202] on div "r/ opensource 290k members" at bounding box center [316, 204] width 81 height 12
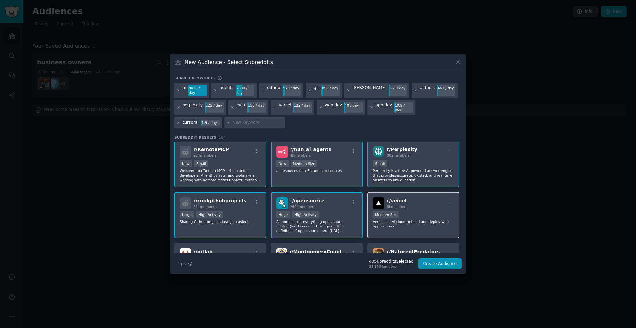
click at [429, 202] on div "r/ vercel 6k members" at bounding box center [413, 204] width 81 height 12
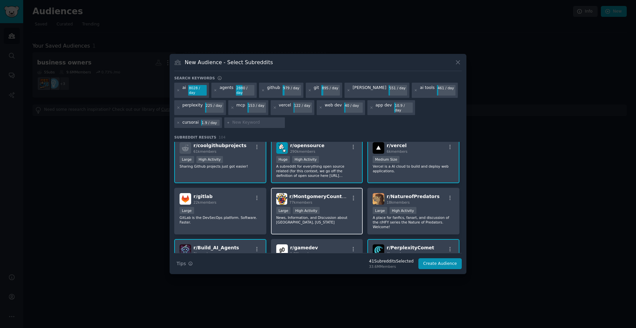
scroll to position [618, 0]
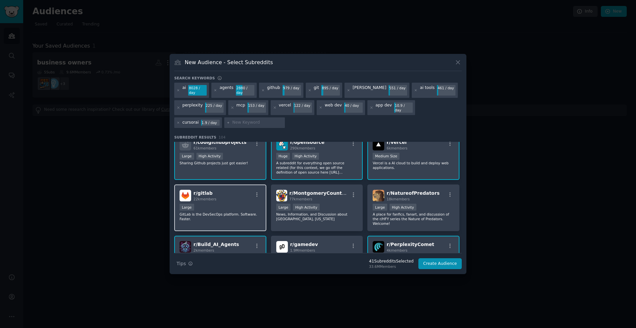
click at [233, 207] on div "Large" at bounding box center [219, 208] width 81 height 8
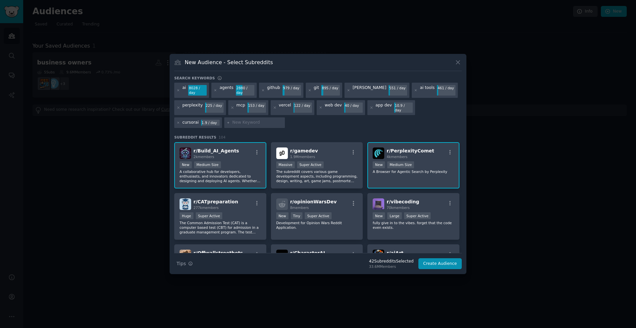
scroll to position [713, 0]
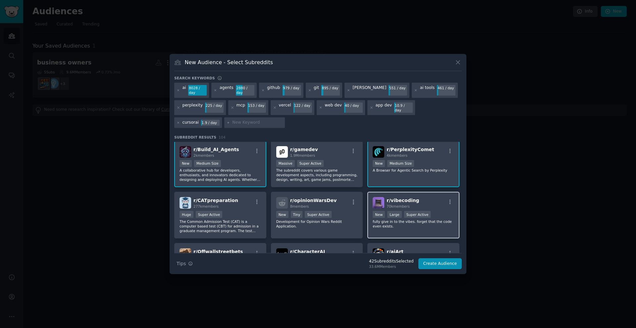
click at [410, 198] on span "r/ vibecoding" at bounding box center [402, 200] width 32 height 5
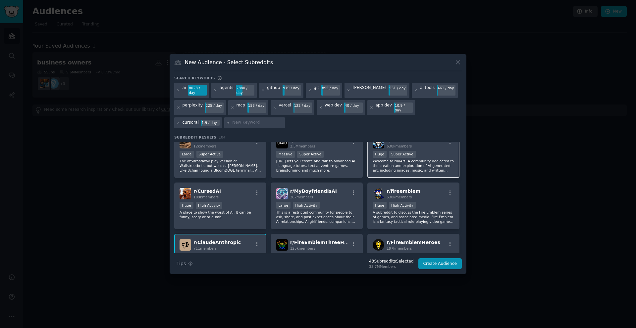
scroll to position [825, 0]
click at [232, 120] on input "text" at bounding box center [257, 123] width 50 height 6
type input "saas"
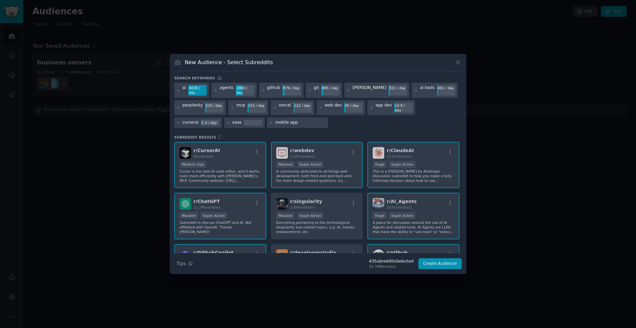
type input "mobile apps"
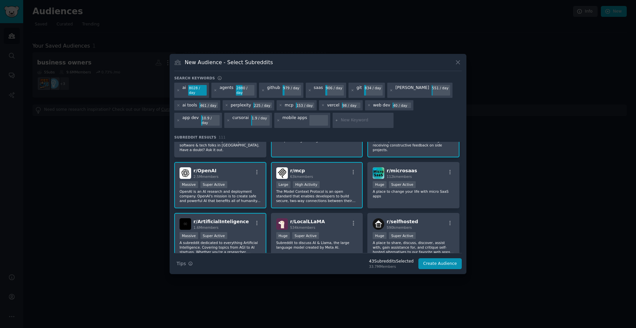
scroll to position [204, 0]
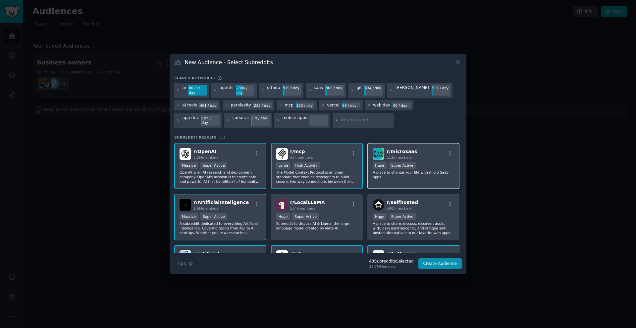
click at [421, 149] on div "r/ microsaas 112k members" at bounding box center [413, 154] width 81 height 12
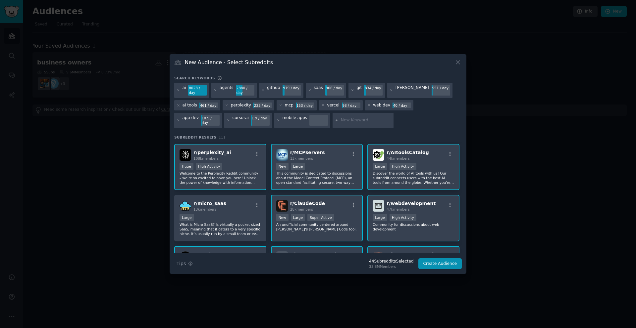
scroll to position [407, 0]
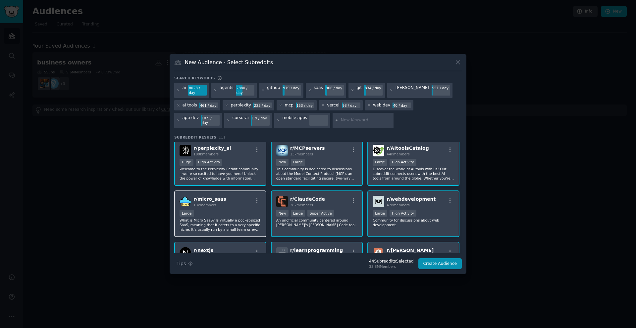
click at [236, 196] on div "r/ micro_saas 13k members" at bounding box center [219, 202] width 81 height 12
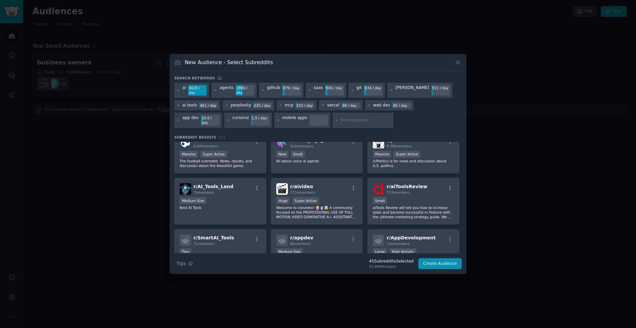
scroll to position [1118, 0]
click at [235, 196] on div "Medium Size" at bounding box center [219, 200] width 81 height 8
click at [333, 205] on p "Welcome to r/aivideo! 🍿🥤🤯 A community focused on the PROFESSIONAL USE OF FULL M…" at bounding box center [316, 212] width 81 height 14
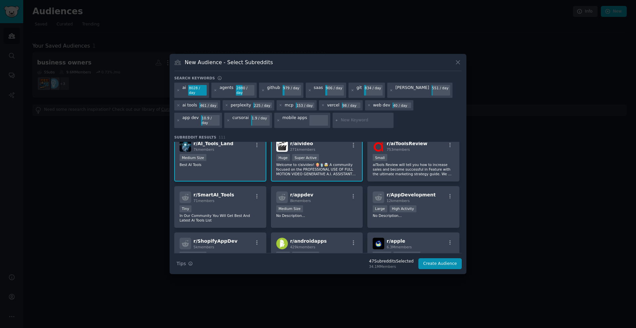
scroll to position [1161, 0]
click at [333, 205] on div "Medium Size" at bounding box center [316, 209] width 81 height 8
click at [234, 205] on div "Tiny" at bounding box center [219, 209] width 81 height 8
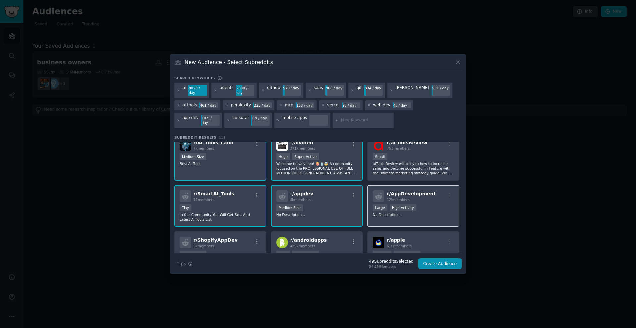
click at [431, 205] on div "Large High Activity" at bounding box center [413, 209] width 81 height 8
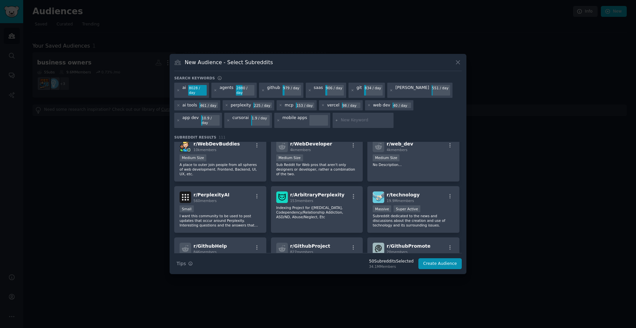
scroll to position [1409, 0]
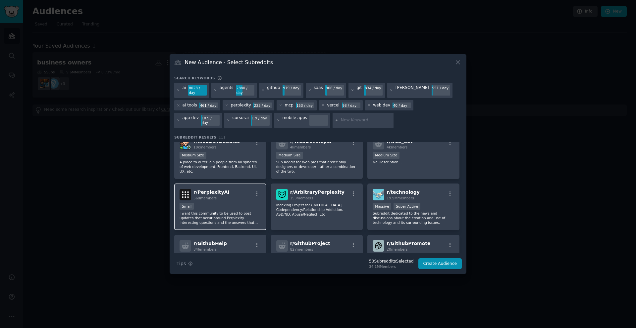
click at [224, 189] on div "r/ PerplexityAI 560 members" at bounding box center [219, 195] width 81 height 12
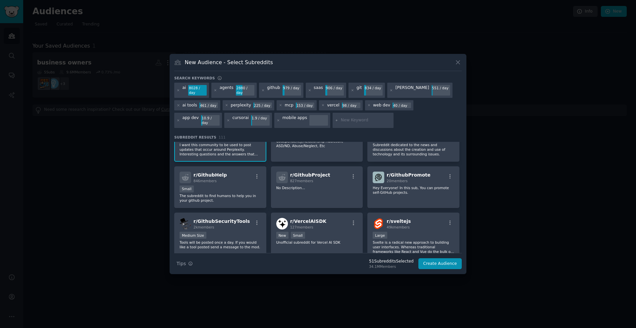
scroll to position [1483, 0]
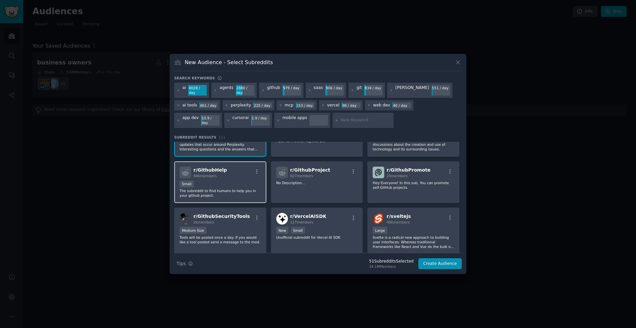
click at [224, 181] on div "Small" at bounding box center [219, 185] width 81 height 8
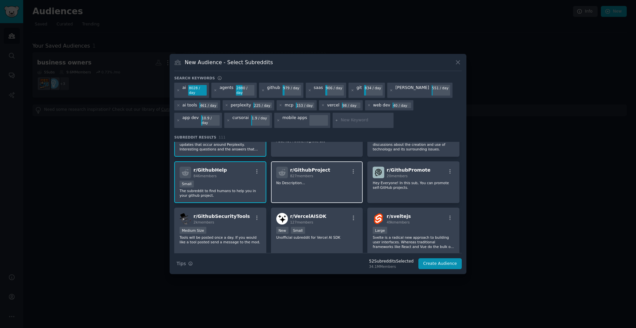
click at [310, 180] on div "r/ GithubProject 827 members No Description..." at bounding box center [317, 183] width 92 height 42
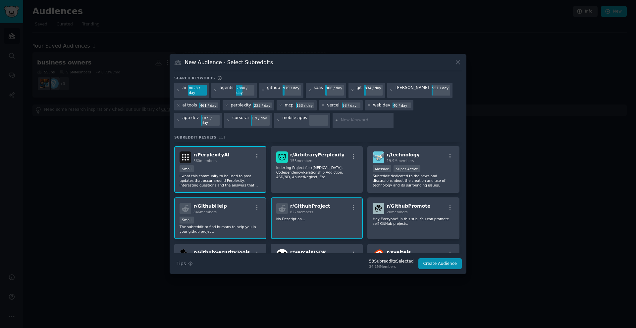
scroll to position [1446, 0]
click at [409, 210] on div "r/ GithubPromote 20 members Hey Everyone! In this sub, You can promote self-Git…" at bounding box center [413, 219] width 92 height 42
click at [421, 174] on p "Subreddit dedicated to the news and discussions about the creation and use of t…" at bounding box center [413, 181] width 81 height 14
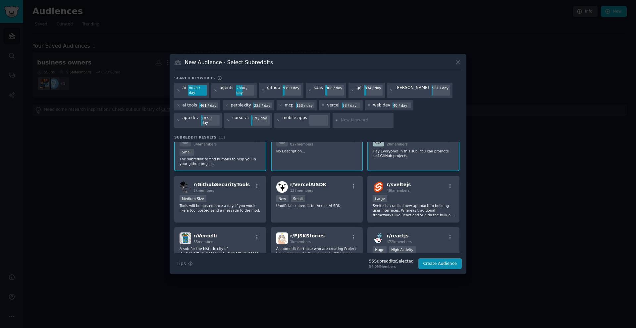
scroll to position [1518, 0]
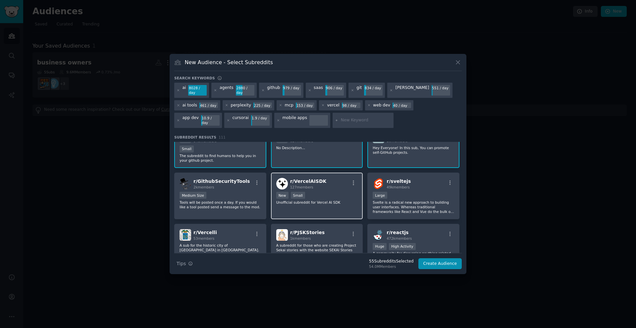
click at [318, 200] on p "Unofficial subreddit for Vercel AI SDK" at bounding box center [316, 202] width 81 height 5
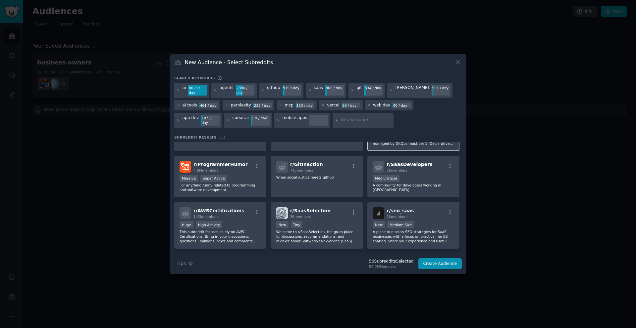
scroll to position [1690, 0]
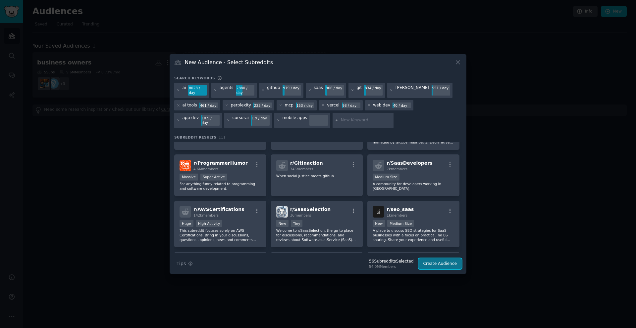
click at [431, 263] on button "Create Audience" at bounding box center [440, 264] width 44 height 11
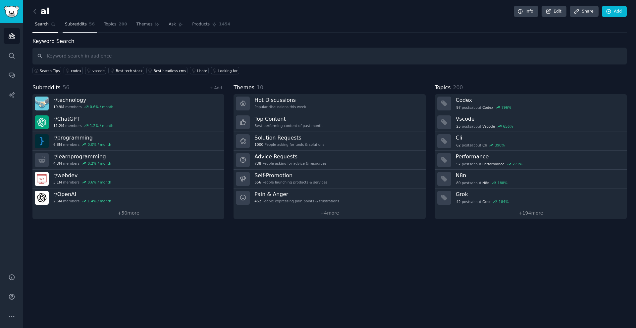
click at [71, 26] on span "Subreddits" at bounding box center [76, 25] width 22 height 6
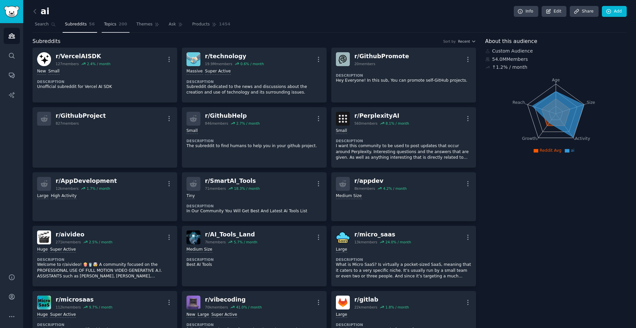
click at [114, 24] on span "Topics" at bounding box center [110, 25] width 12 height 6
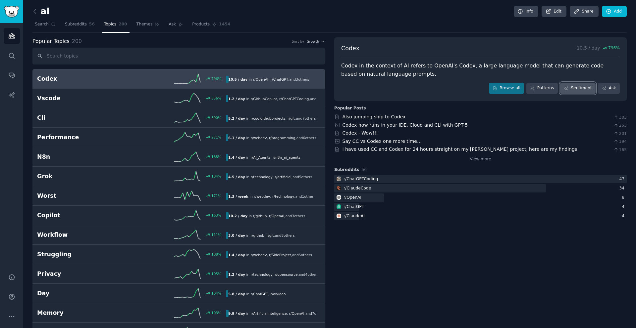
click at [569, 89] on link "Sentiment" at bounding box center [577, 88] width 35 height 11
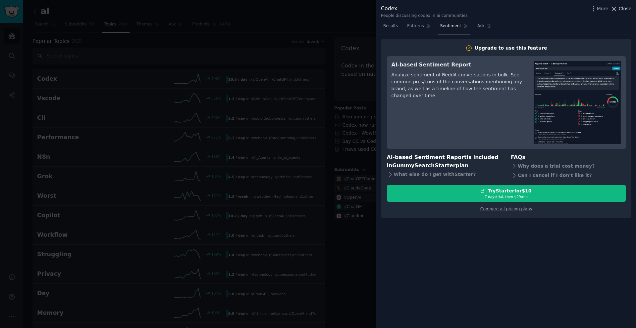
click at [619, 11] on span "Close" at bounding box center [625, 8] width 13 height 7
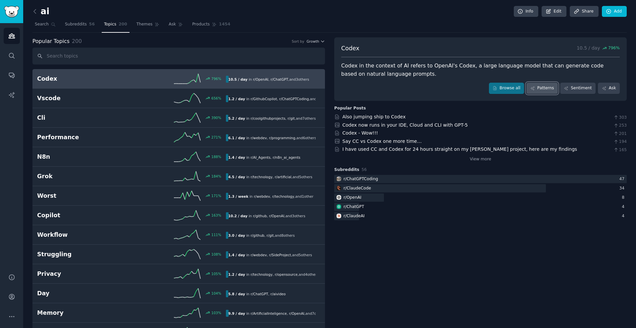
click at [548, 92] on link "Patterns" at bounding box center [541, 88] width 31 height 11
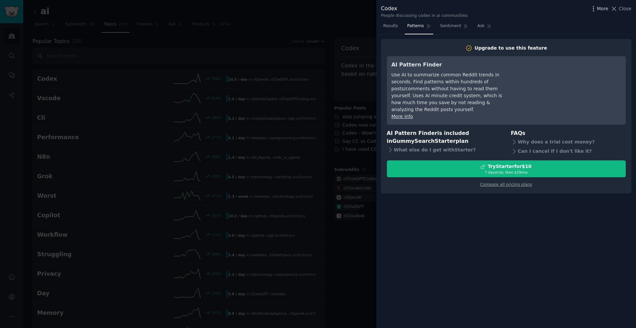
click at [603, 12] on span "More" at bounding box center [603, 8] width 12 height 7
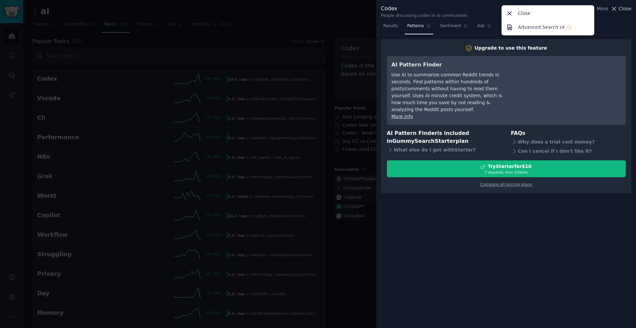
click at [622, 11] on span "Close" at bounding box center [625, 8] width 13 height 7
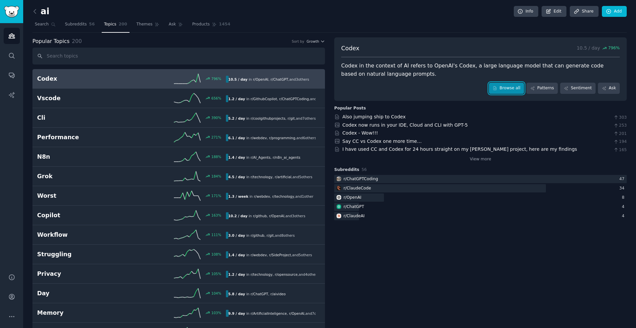
click at [499, 87] on link "Browse all" at bounding box center [506, 88] width 35 height 11
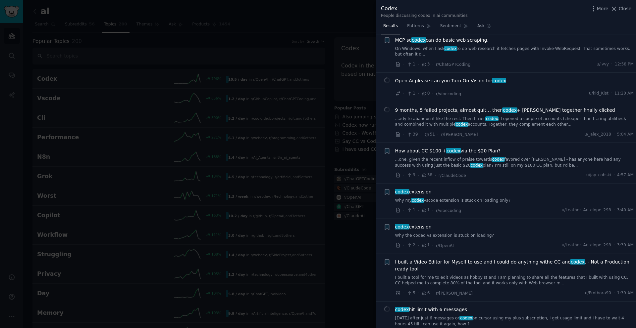
scroll to position [60, 0]
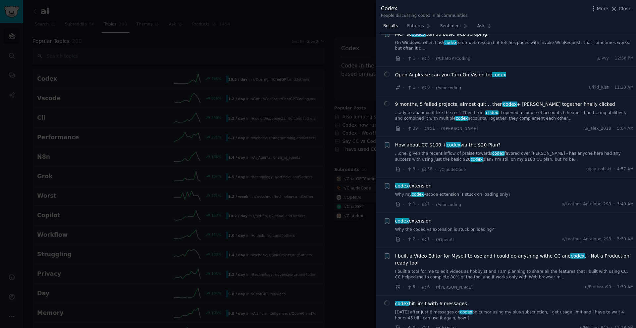
click at [536, 154] on link "...one, given the recent inflow of praise towards codex favored over [PERSON_NA…" at bounding box center [514, 157] width 239 height 12
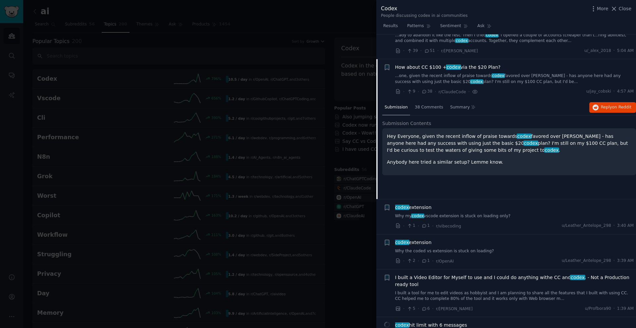
scroll to position [127, 0]
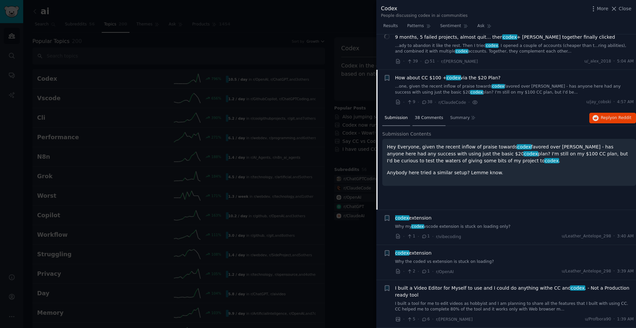
click at [433, 118] on span "38 Comments" at bounding box center [429, 118] width 28 height 6
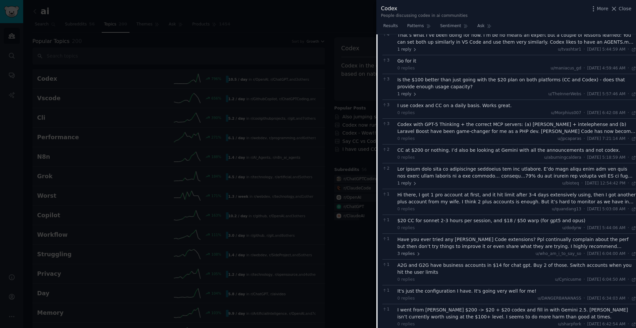
scroll to position [281, 0]
click at [472, 173] on div at bounding box center [516, 173] width 239 height 14
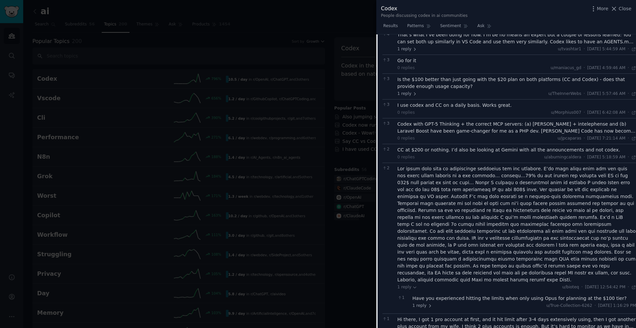
click at [475, 169] on div at bounding box center [516, 225] width 239 height 118
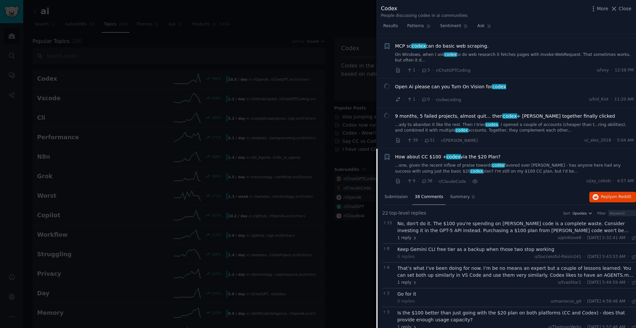
scroll to position [0, 0]
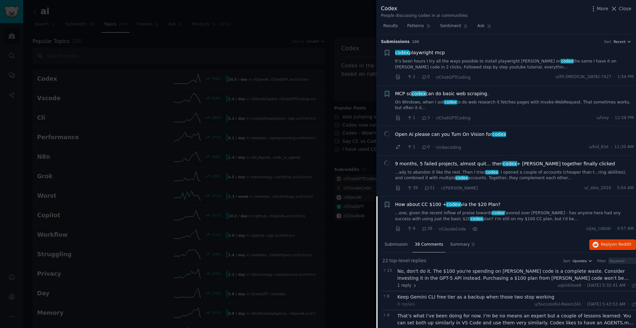
click at [482, 97] on span "MCP so codex can do basic web scraping." at bounding box center [441, 93] width 93 height 7
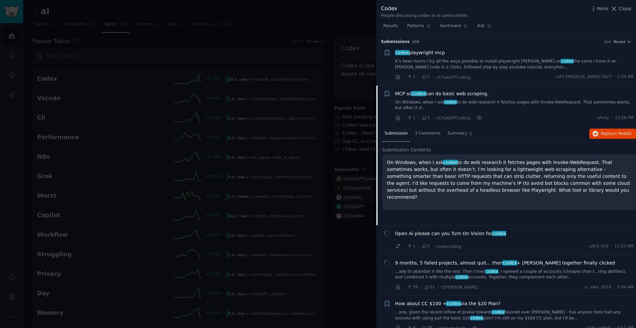
scroll to position [51, 0]
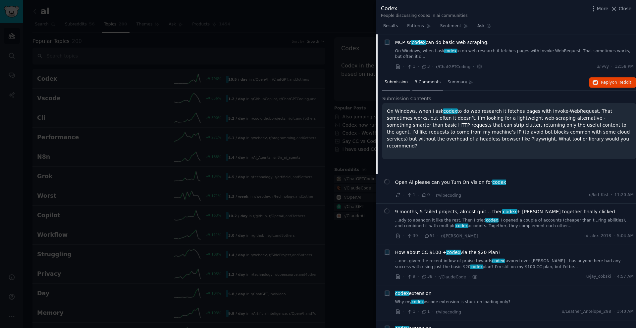
click at [432, 83] on span "3 Comments" at bounding box center [428, 82] width 26 height 6
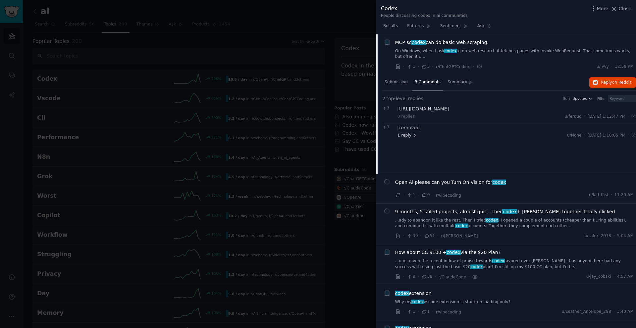
click at [404, 136] on span "1 reply" at bounding box center [407, 136] width 20 height 6
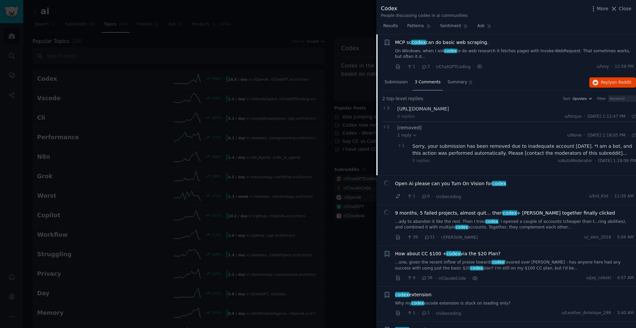
click at [432, 109] on div "[URL][DOMAIN_NAME]" at bounding box center [516, 109] width 239 height 7
drag, startPoint x: 486, startPoint y: 109, endPoint x: 398, endPoint y: 109, distance: 88.1
click at [398, 109] on div "[URL][DOMAIN_NAME]" at bounding box center [516, 109] width 239 height 7
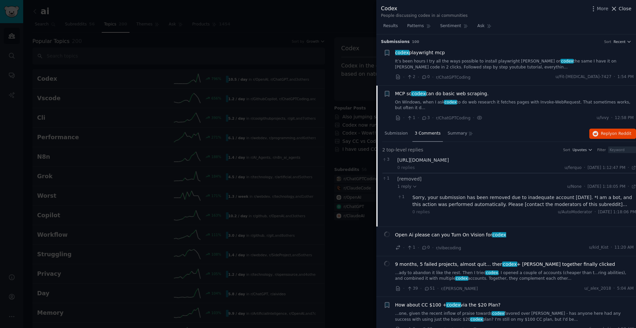
click at [625, 10] on span "Close" at bounding box center [625, 8] width 13 height 7
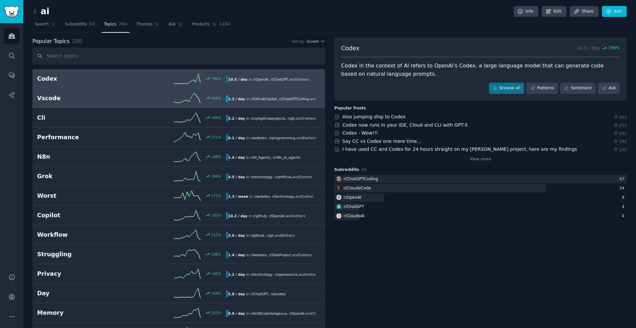
click at [124, 101] on h2 "Vscode" at bounding box center [84, 98] width 94 height 8
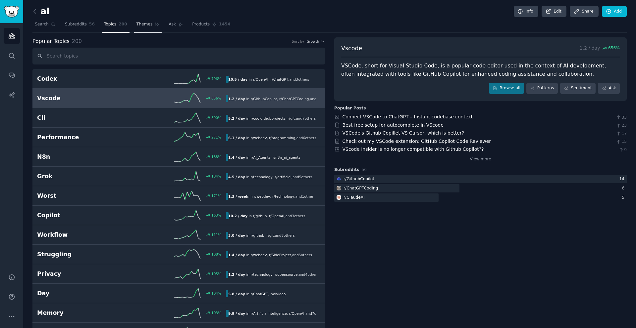
click at [139, 26] on span "Themes" at bounding box center [144, 25] width 16 height 6
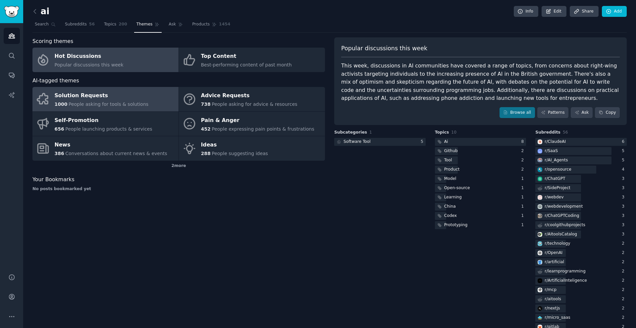
click at [116, 95] on div "Solution Requests" at bounding box center [102, 96] width 94 height 11
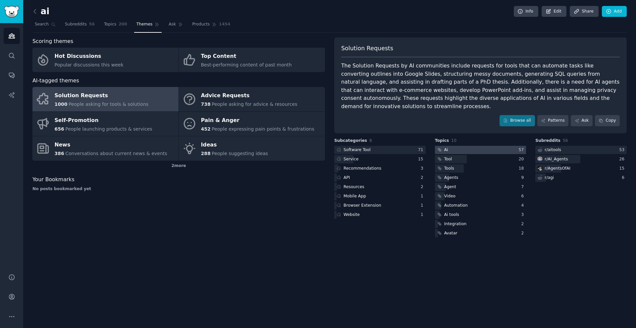
click at [468, 146] on div at bounding box center [480, 150] width 91 height 8
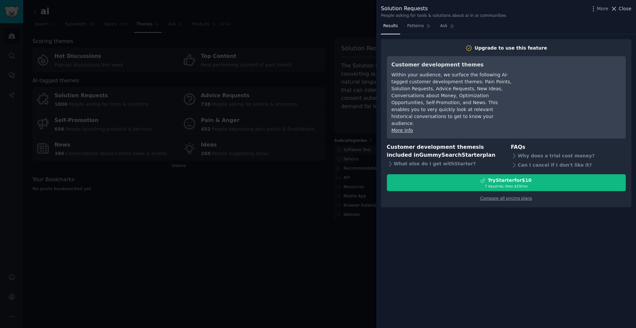
click at [625, 9] on span "Close" at bounding box center [625, 8] width 13 height 7
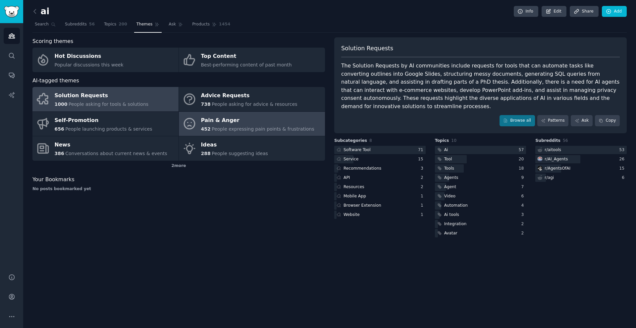
click at [219, 121] on div "Pain & Anger" at bounding box center [257, 120] width 113 height 11
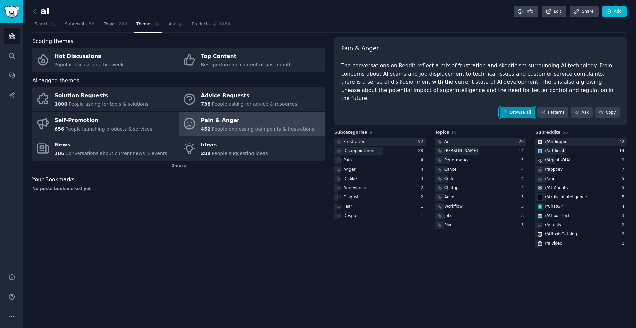
click at [513, 107] on link "Browse all" at bounding box center [516, 112] width 35 height 11
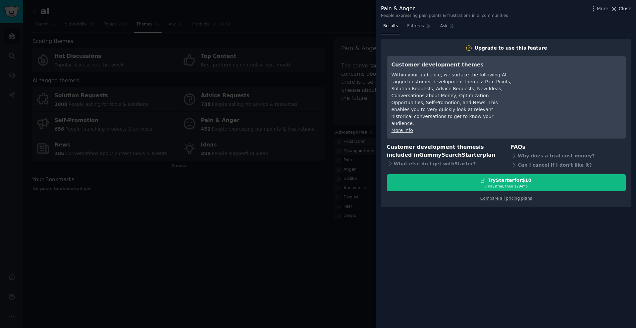
click at [622, 10] on span "Close" at bounding box center [625, 8] width 13 height 7
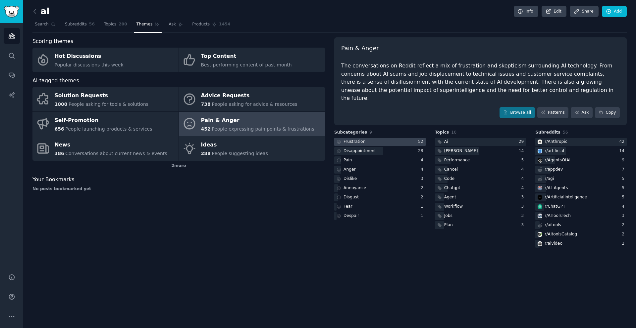
click at [389, 138] on div at bounding box center [379, 142] width 91 height 8
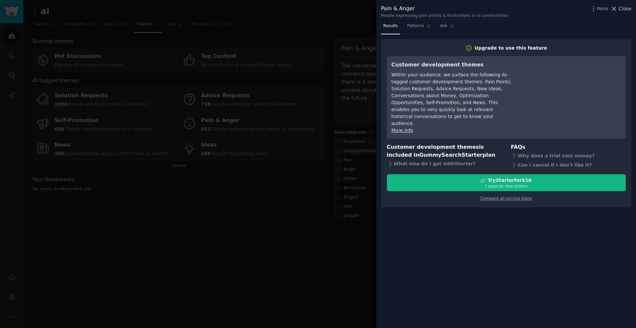
click at [621, 9] on span "Close" at bounding box center [625, 8] width 13 height 7
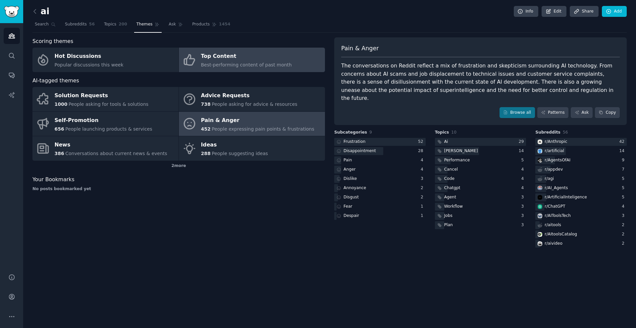
click at [210, 55] on div "Top Content" at bounding box center [246, 56] width 91 height 11
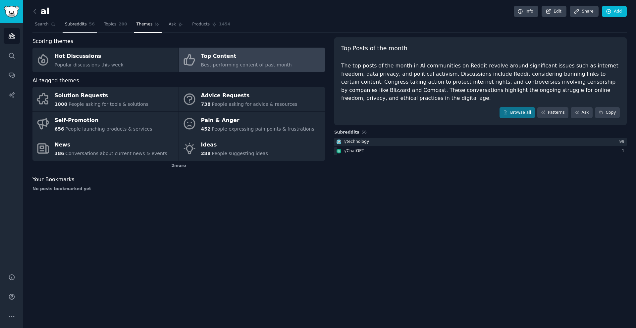
click at [79, 24] on span "Subreddits" at bounding box center [76, 25] width 22 height 6
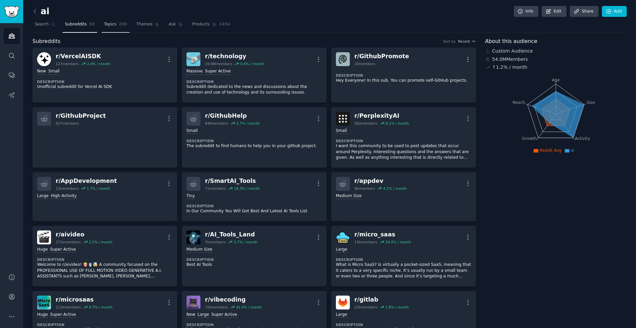
click at [105, 23] on span "Topics" at bounding box center [110, 25] width 12 height 6
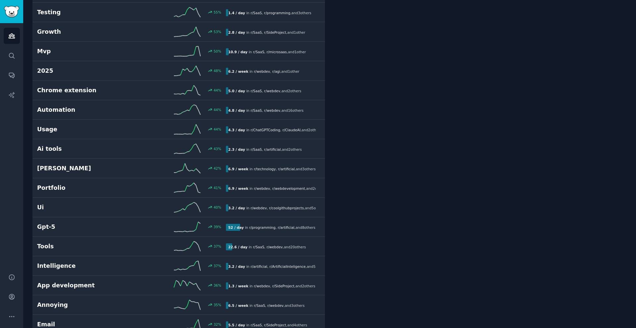
scroll to position [543, 0]
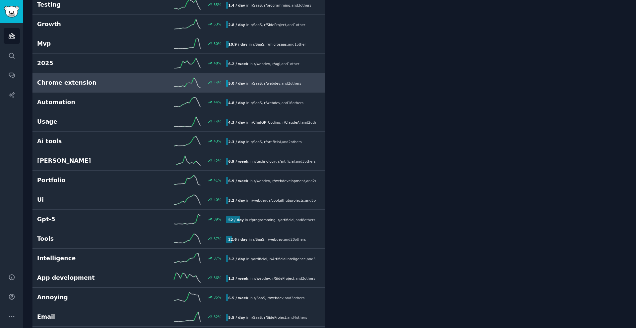
click at [84, 87] on div "Chrome extension 44 % 5.0 / day in r/ SaaS , r/ webdev , and 2 other s" at bounding box center [178, 83] width 283 height 10
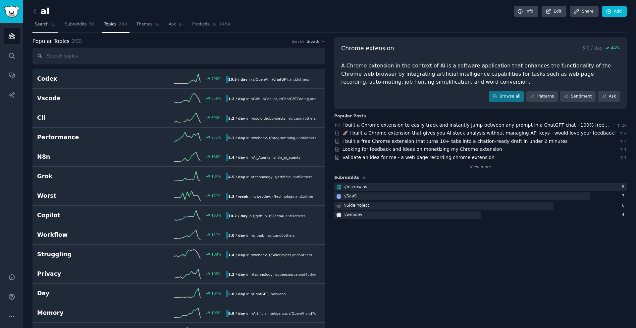
click at [48, 24] on span "Search" at bounding box center [42, 25] width 14 height 6
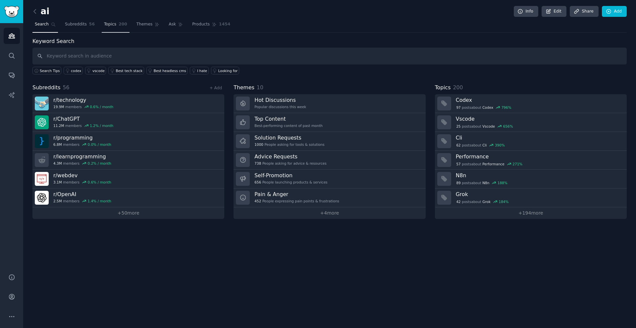
click at [108, 25] on span "Topics" at bounding box center [110, 25] width 12 height 6
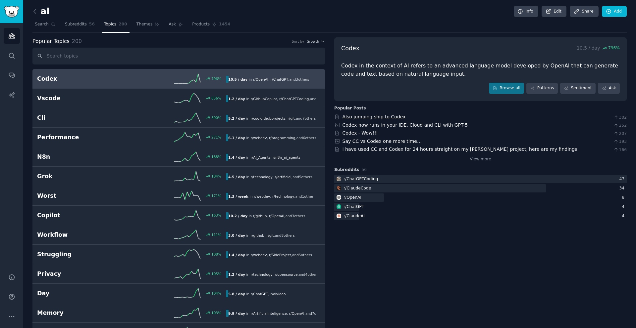
click at [365, 118] on link "Also jumping ship to Codex" at bounding box center [373, 116] width 63 height 5
click at [412, 125] on link "Codex now runs in your IDE, Cloud and CLI with GPT-5" at bounding box center [404, 125] width 125 height 5
